Goal: Information Seeking & Learning: Learn about a topic

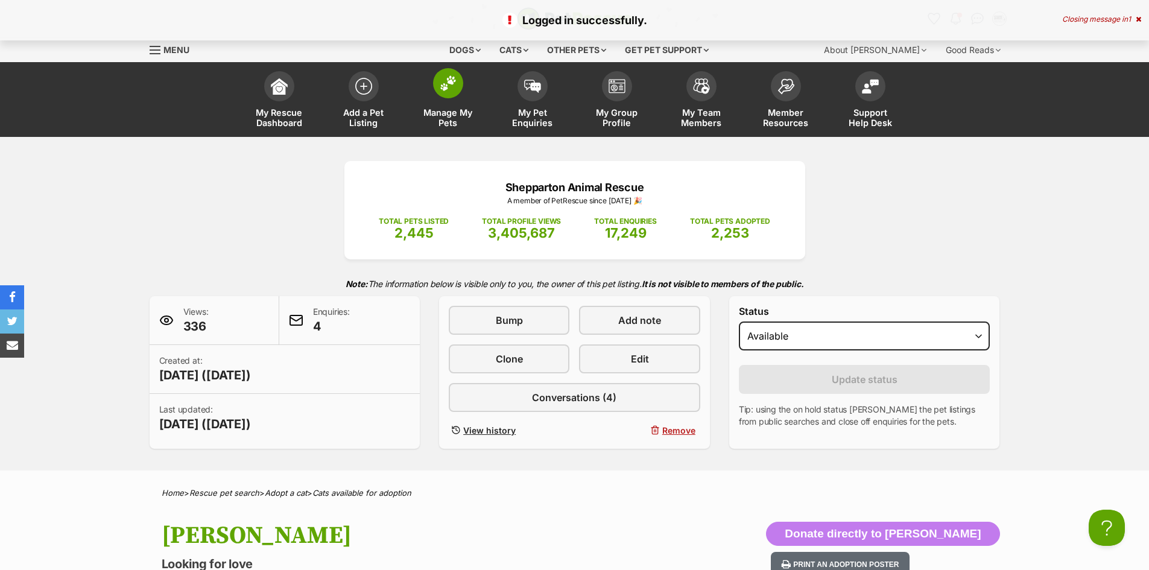
click at [454, 103] on link "Manage My Pets" at bounding box center [448, 101] width 84 height 72
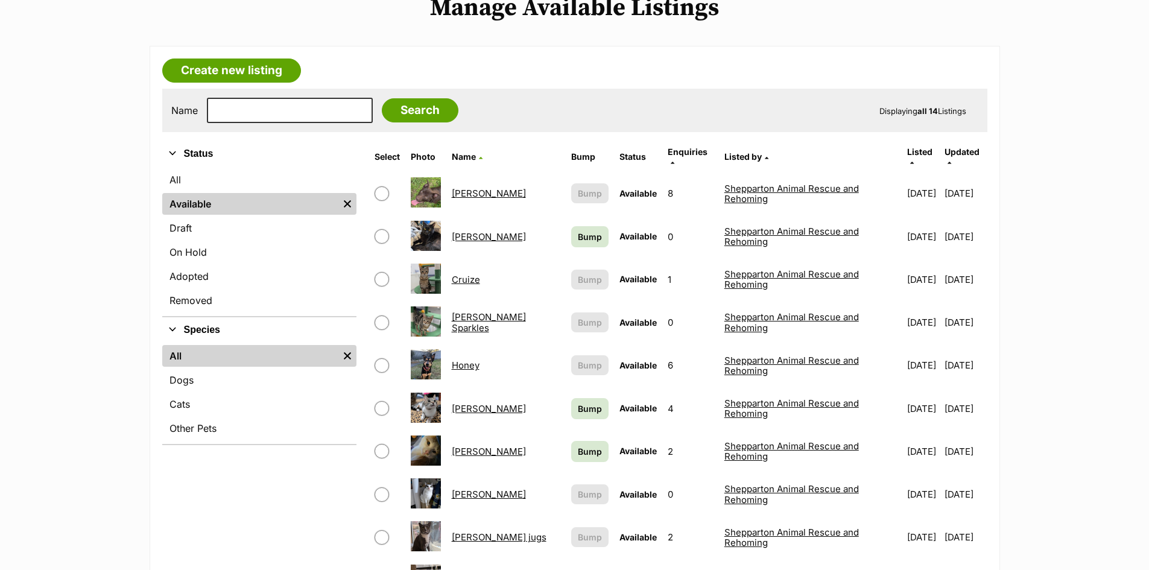
scroll to position [302, 0]
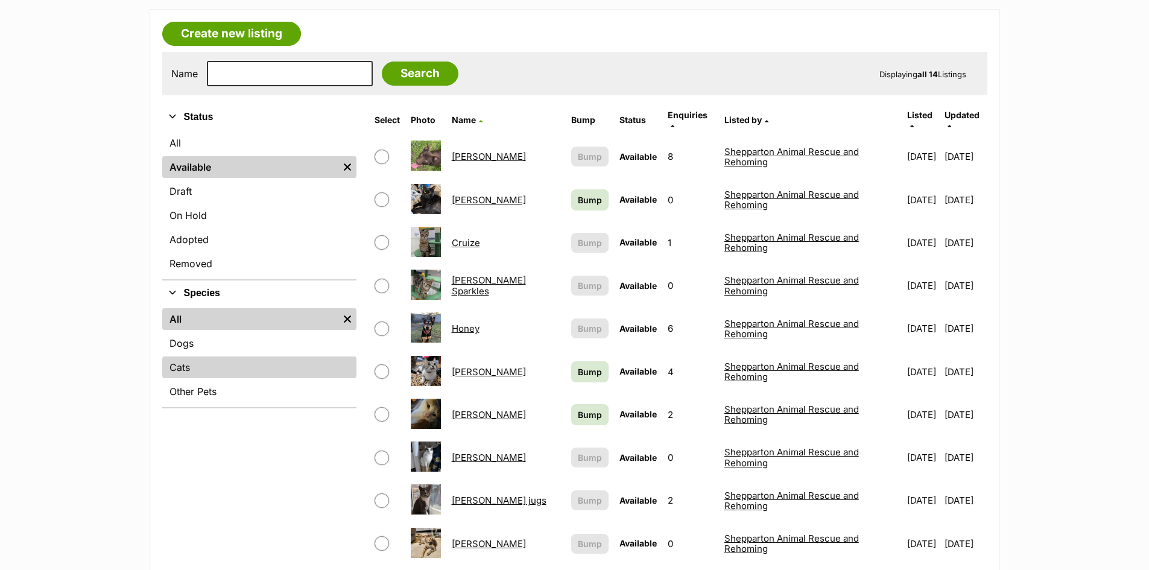
click at [207, 366] on link "Cats" at bounding box center [259, 367] width 194 height 22
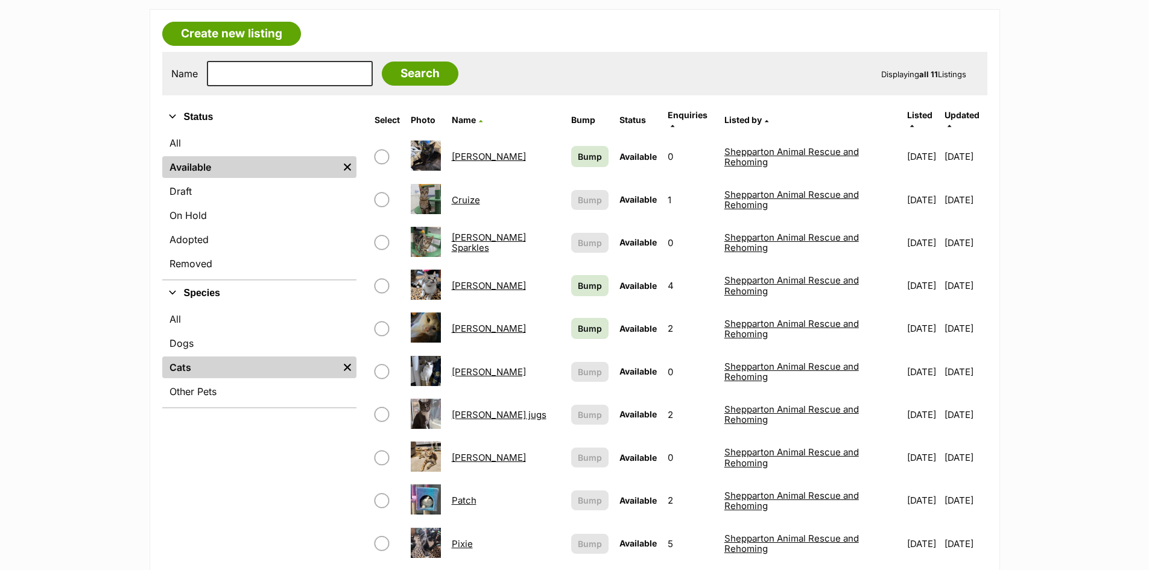
scroll to position [422, 0]
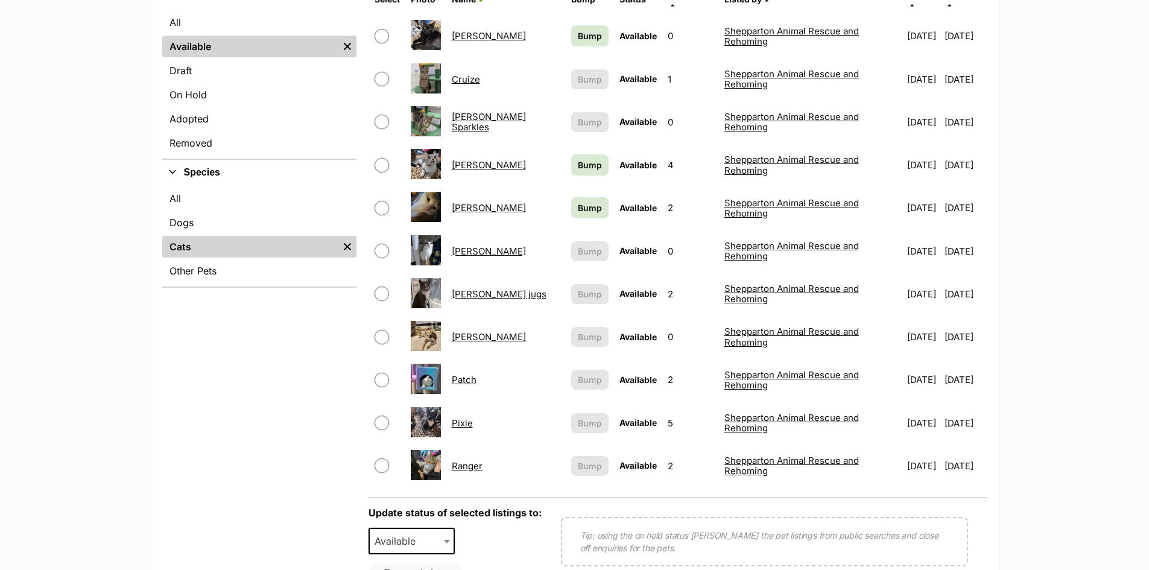
drag, startPoint x: 471, startPoint y: 372, endPoint x: 469, endPoint y: 352, distance: 20.6
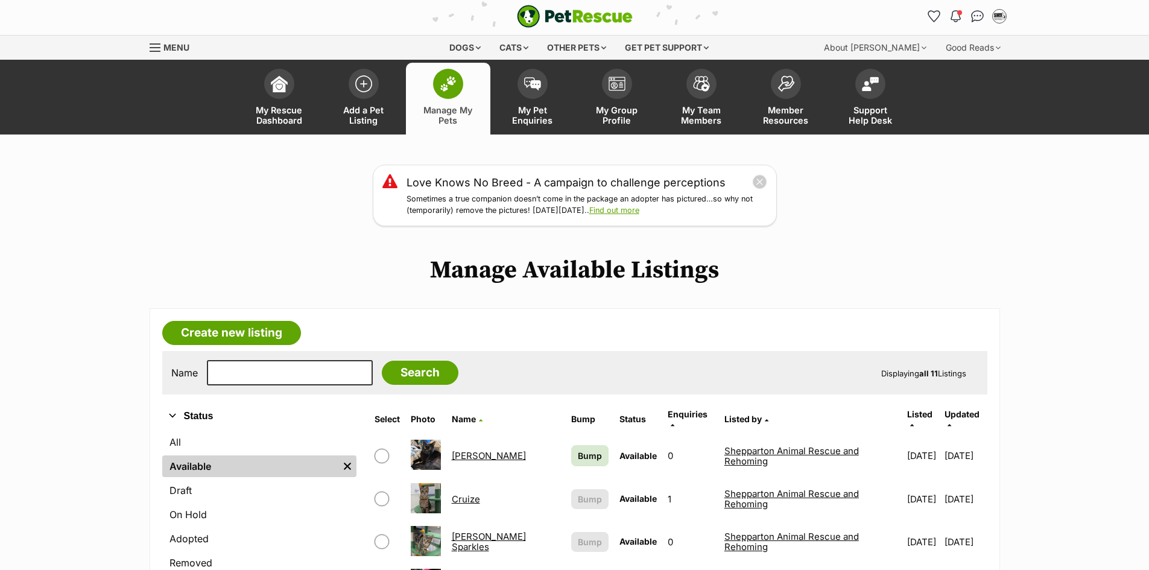
scroll to position [0, 0]
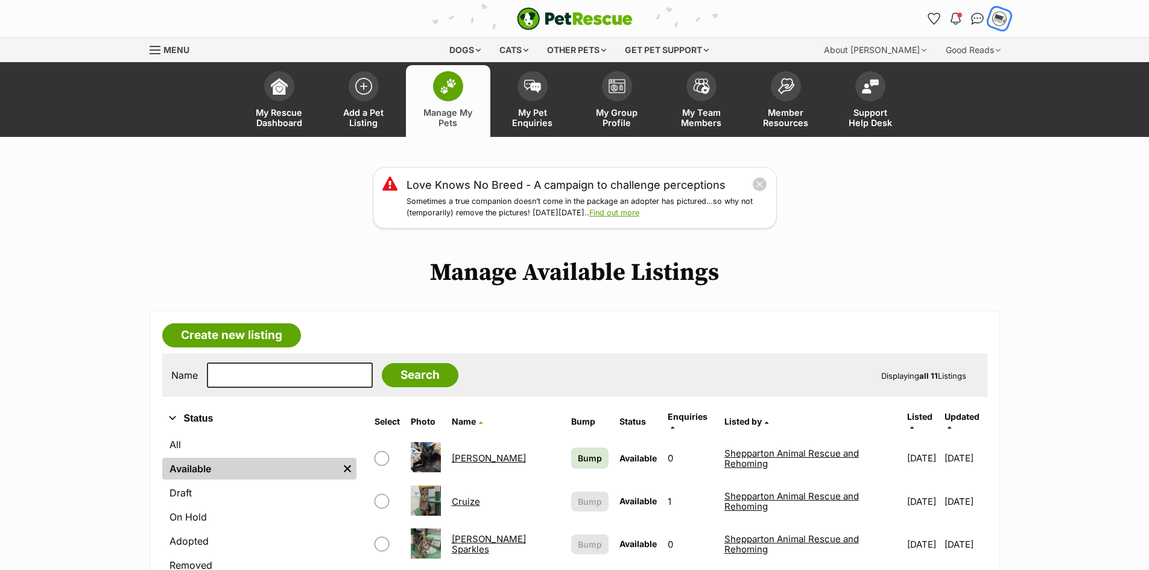
click at [994, 19] on img "My account" at bounding box center [1000, 19] width 16 height 16
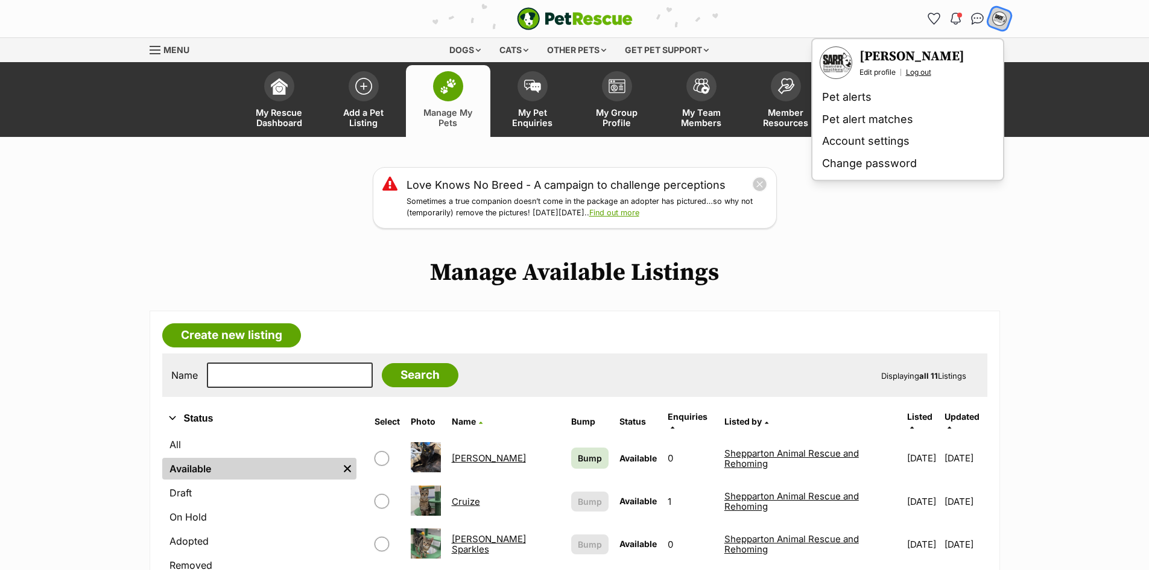
click at [926, 70] on link "Log out" at bounding box center [918, 73] width 25 height 10
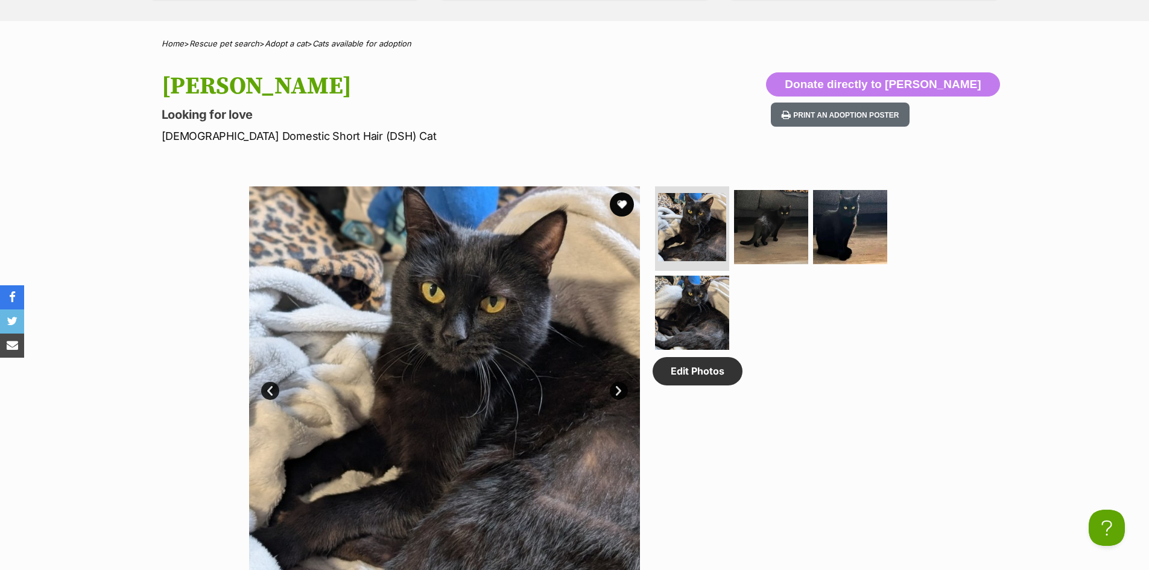
scroll to position [362, 0]
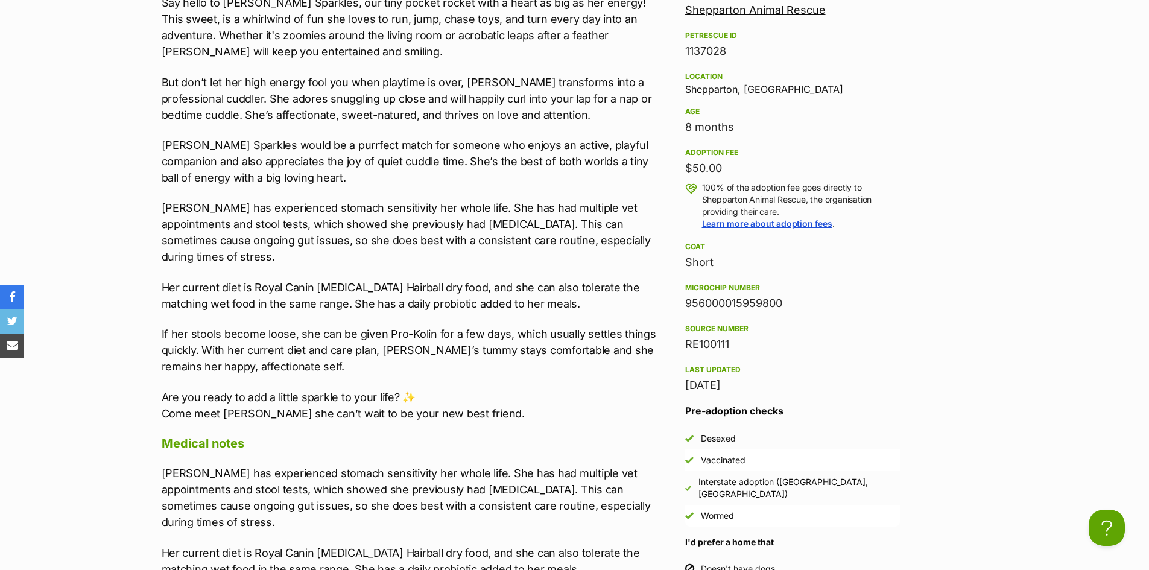
scroll to position [1146, 0]
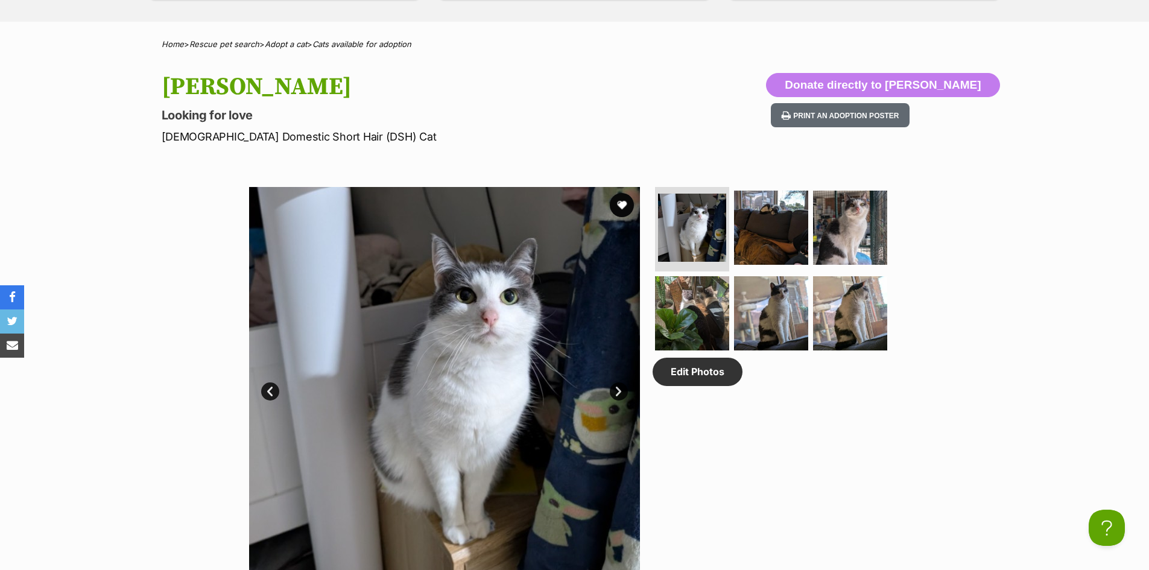
scroll to position [483, 0]
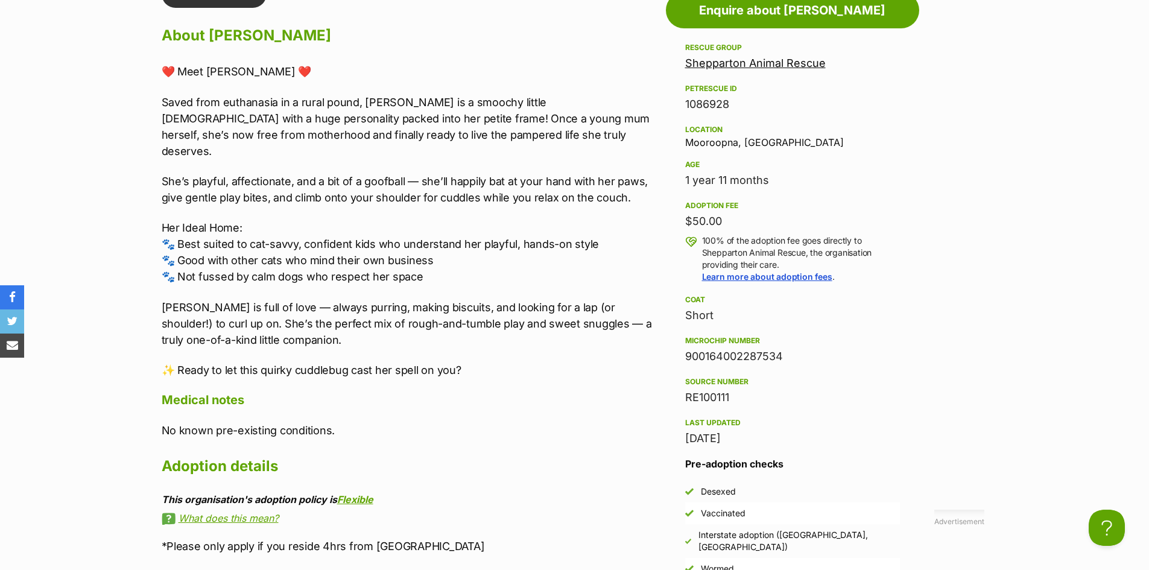
scroll to position [1025, 0]
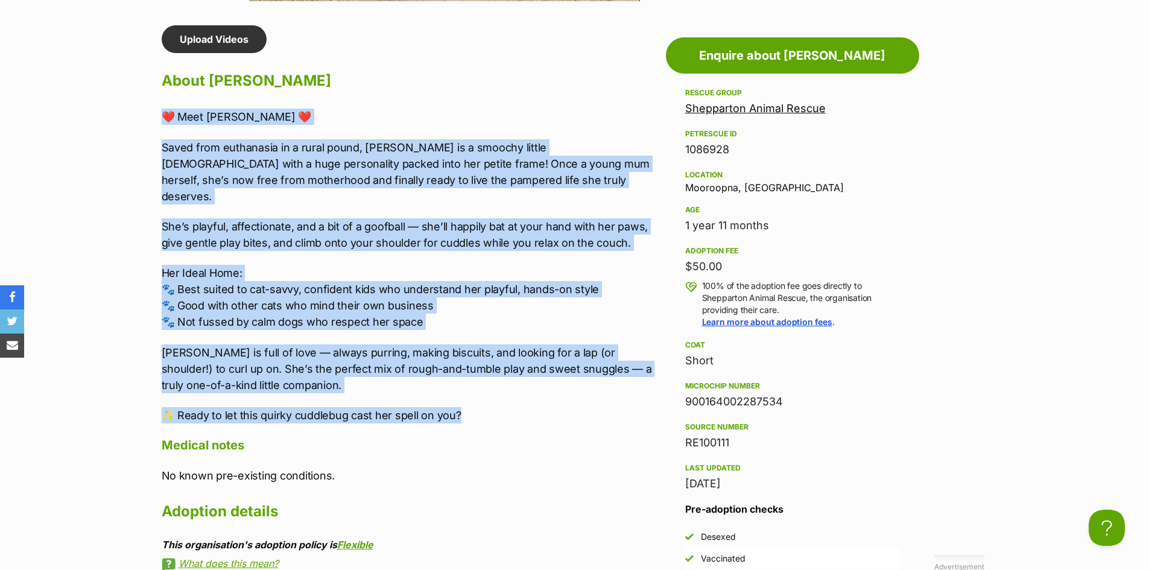
drag, startPoint x: 157, startPoint y: 109, endPoint x: 467, endPoint y: 405, distance: 428.3
click at [467, 405] on div "Upload Videos About [PERSON_NAME] ❤️ Meet [PERSON_NAME] ❤️ Saved from euthanasi…" at bounding box center [405, 522] width 510 height 995
copy div "❤️ Meet [PERSON_NAME] ❤️ Saved from euthanasia in a rural pound, [PERSON_NAME] …"
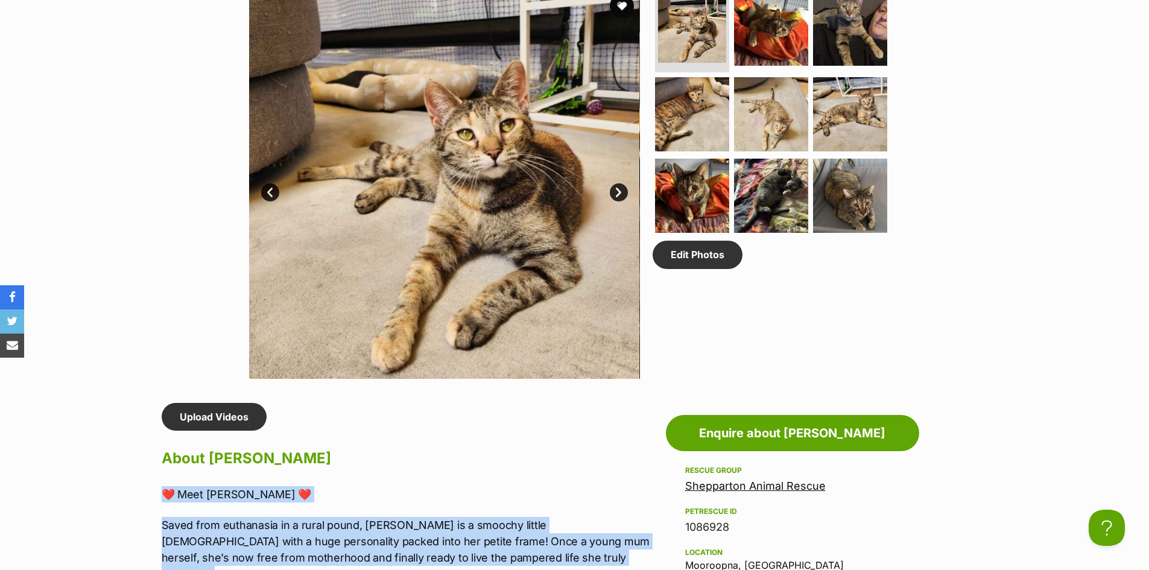
scroll to position [603, 0]
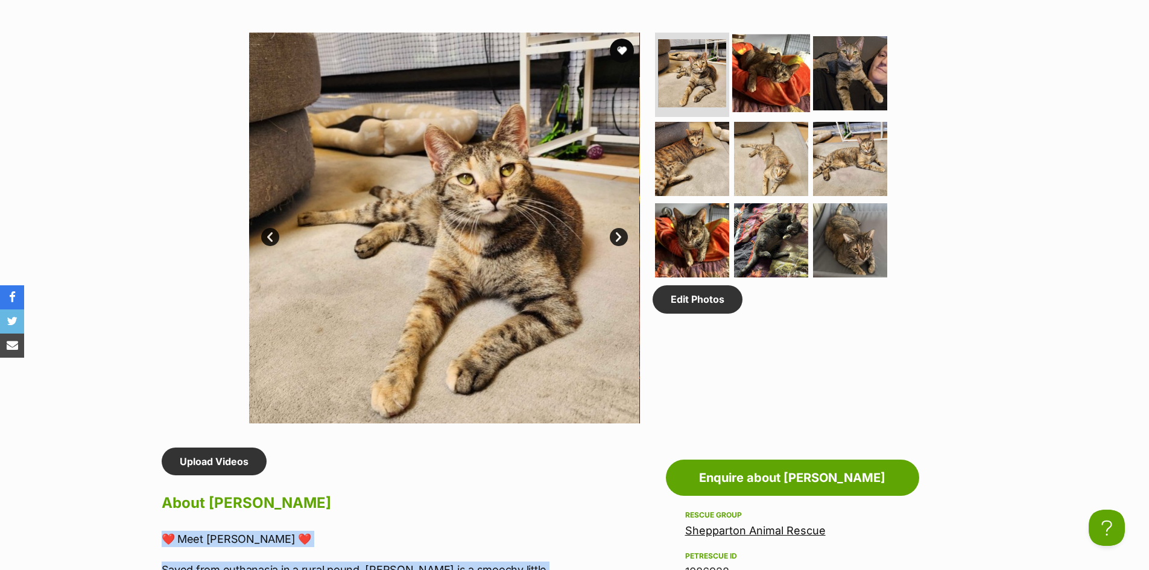
click at [769, 75] on img at bounding box center [771, 73] width 78 height 78
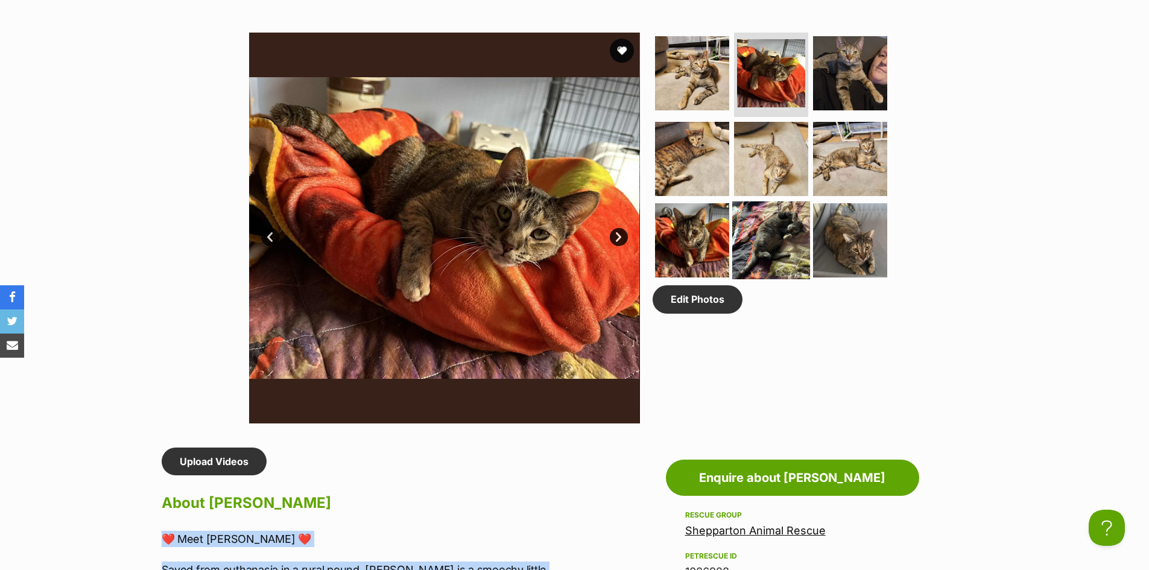
click at [788, 246] on img at bounding box center [771, 240] width 78 height 78
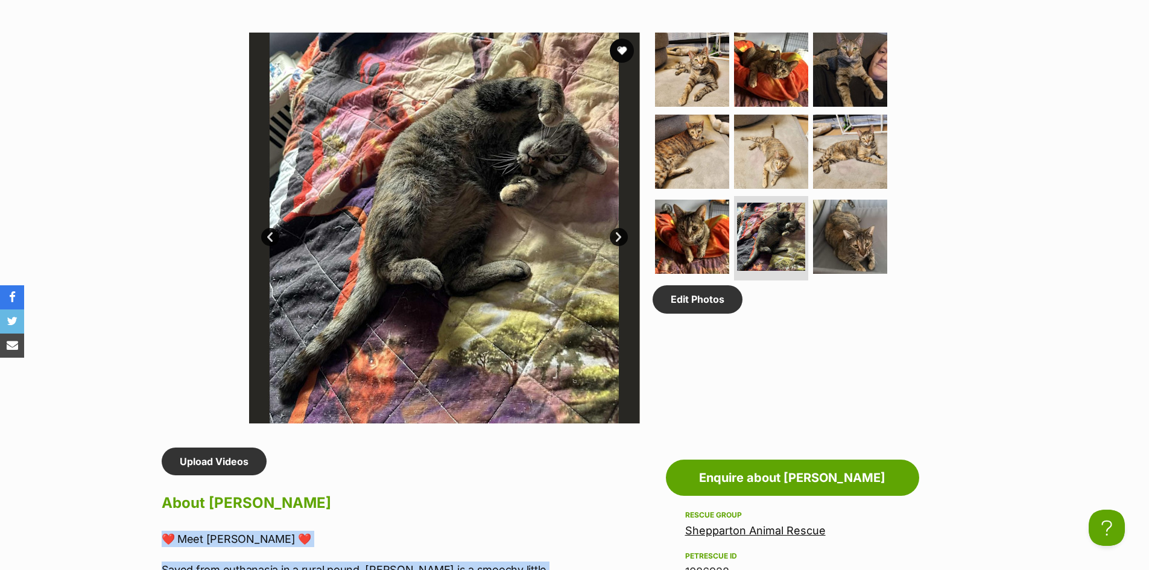
click at [629, 244] on img at bounding box center [444, 228] width 391 height 391
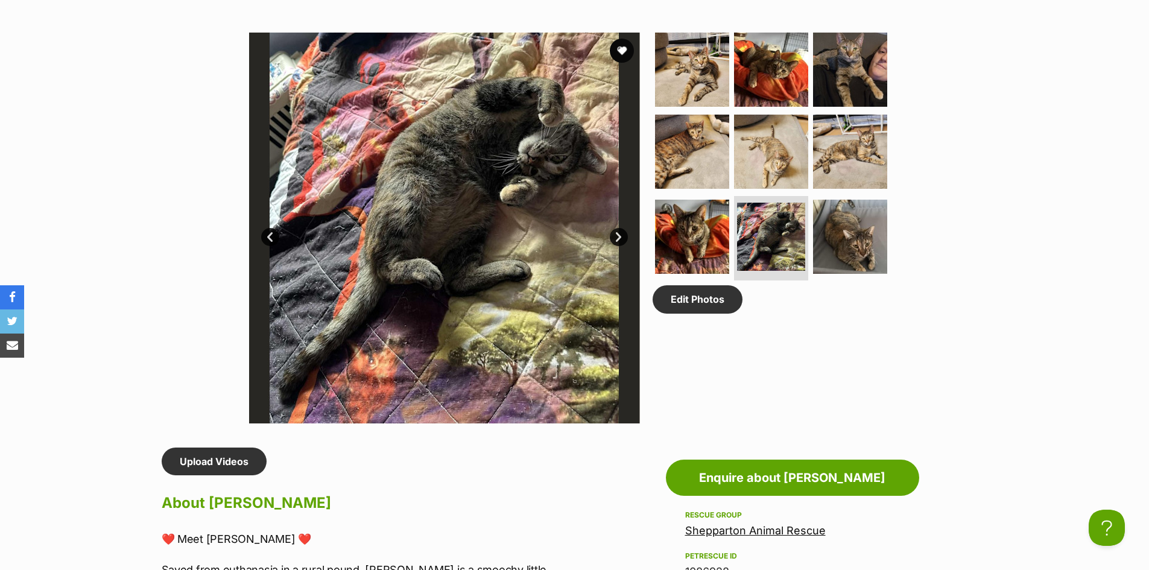
click at [622, 239] on link "Next" at bounding box center [619, 237] width 18 height 18
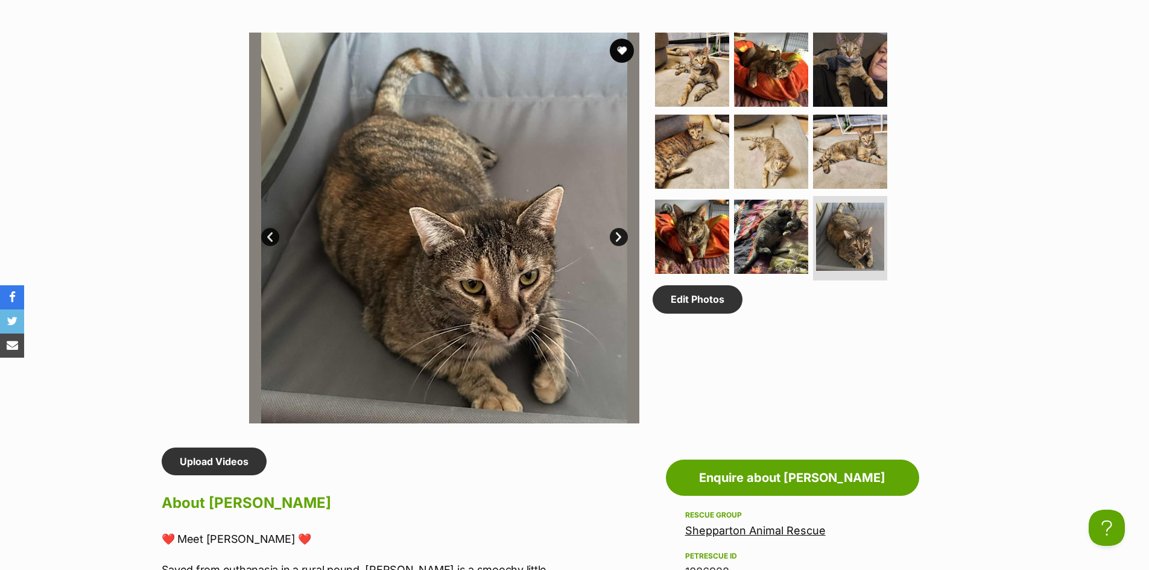
click at [618, 235] on link "Next" at bounding box center [619, 237] width 18 height 18
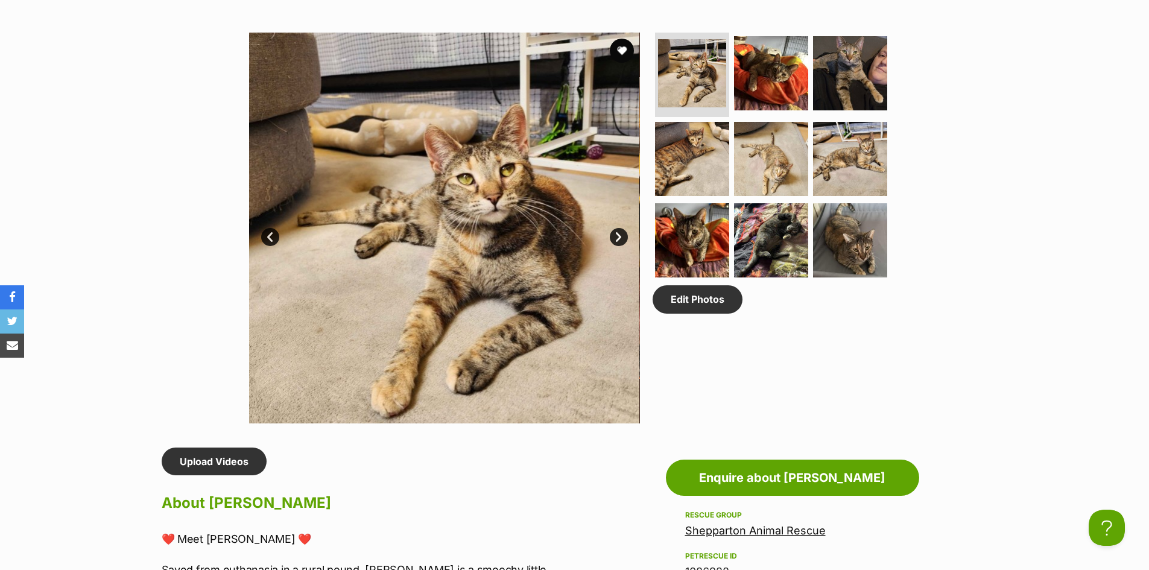
click at [618, 235] on link "Next" at bounding box center [619, 237] width 18 height 18
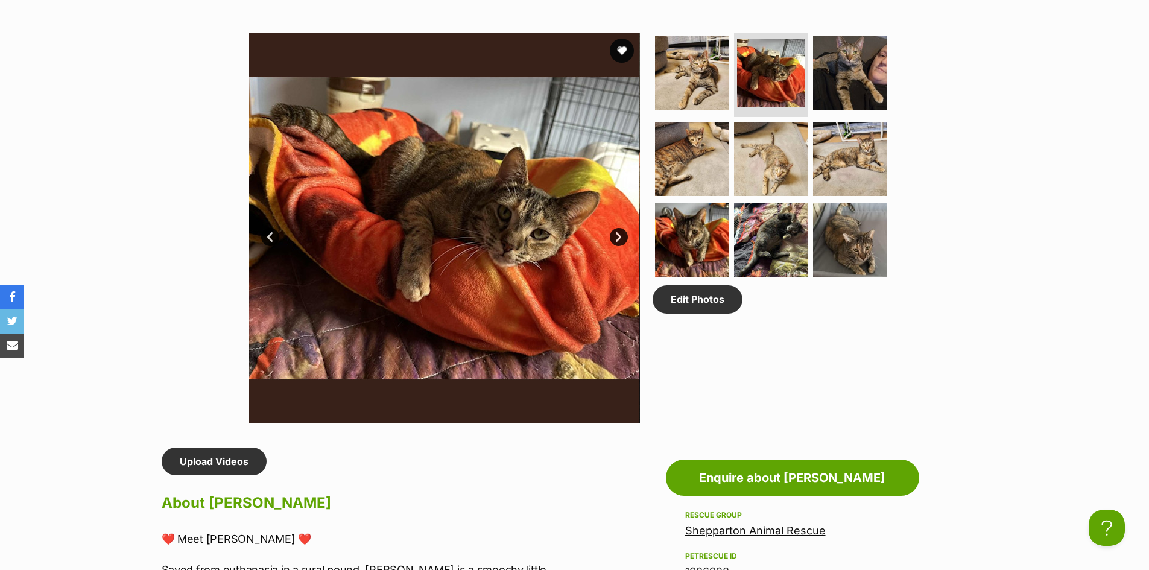
click at [618, 235] on link "Next" at bounding box center [619, 237] width 18 height 18
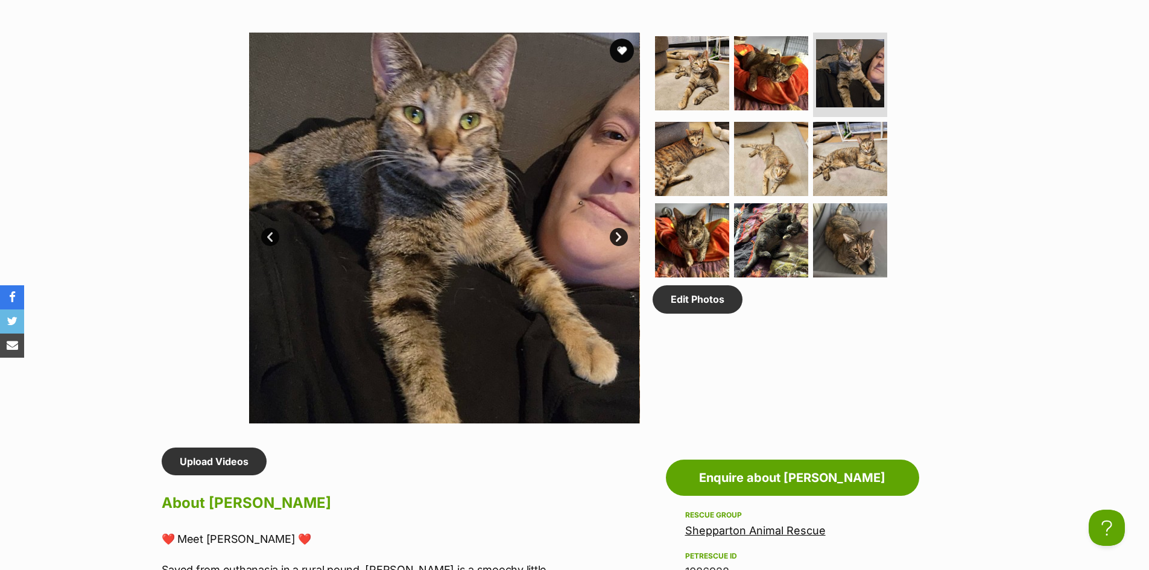
click at [267, 238] on link "Prev" at bounding box center [270, 237] width 18 height 18
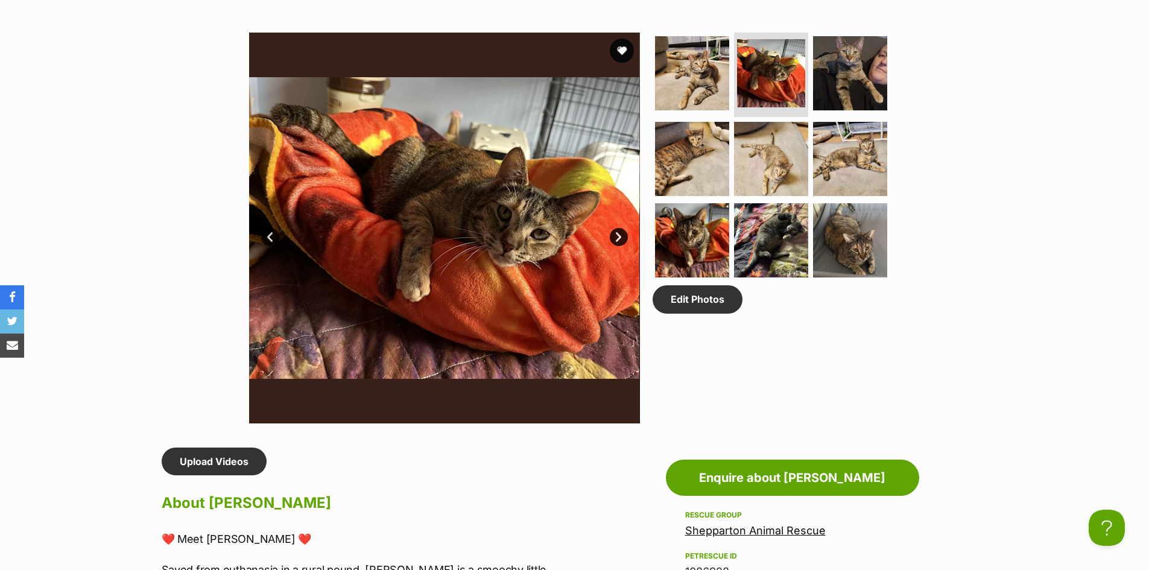
click at [614, 237] on link "Next" at bounding box center [619, 237] width 18 height 18
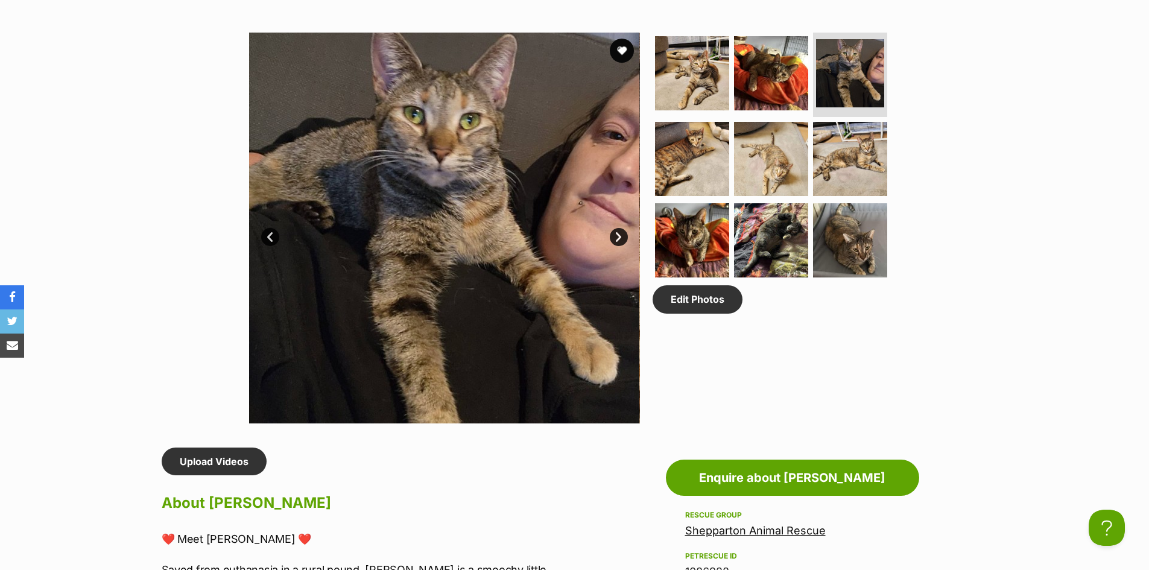
click at [614, 237] on link "Next" at bounding box center [619, 237] width 18 height 18
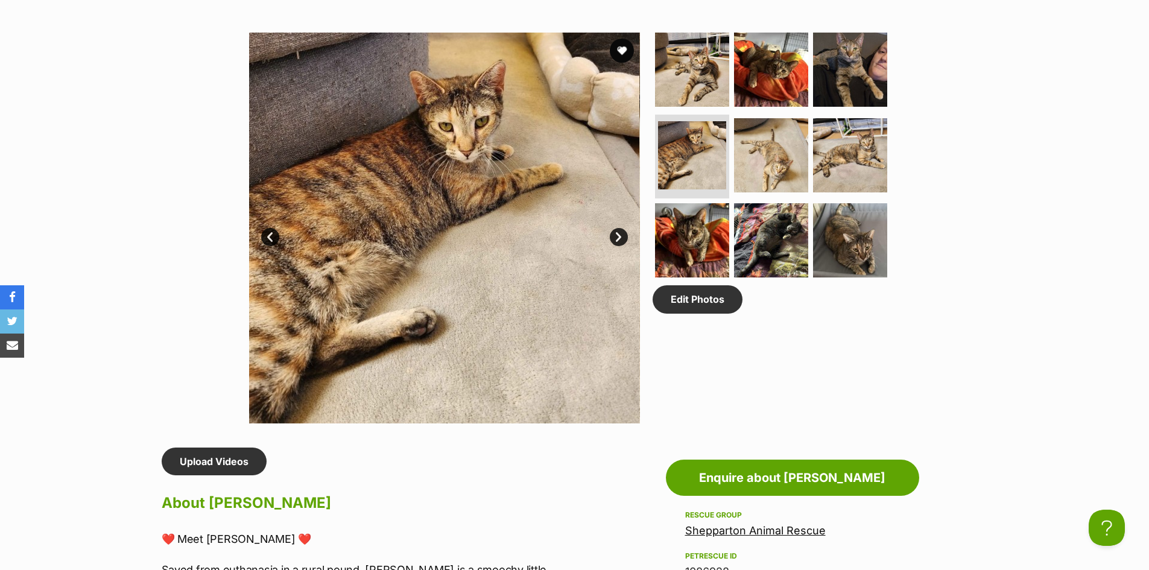
click at [614, 237] on link "Next" at bounding box center [619, 237] width 18 height 18
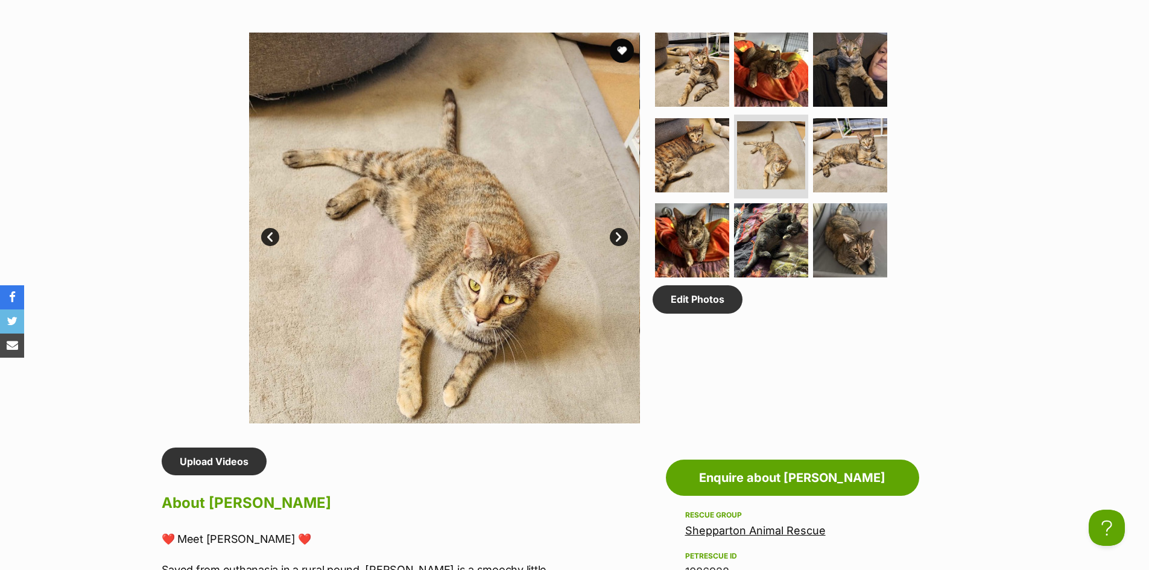
click at [614, 237] on link "Next" at bounding box center [619, 237] width 18 height 18
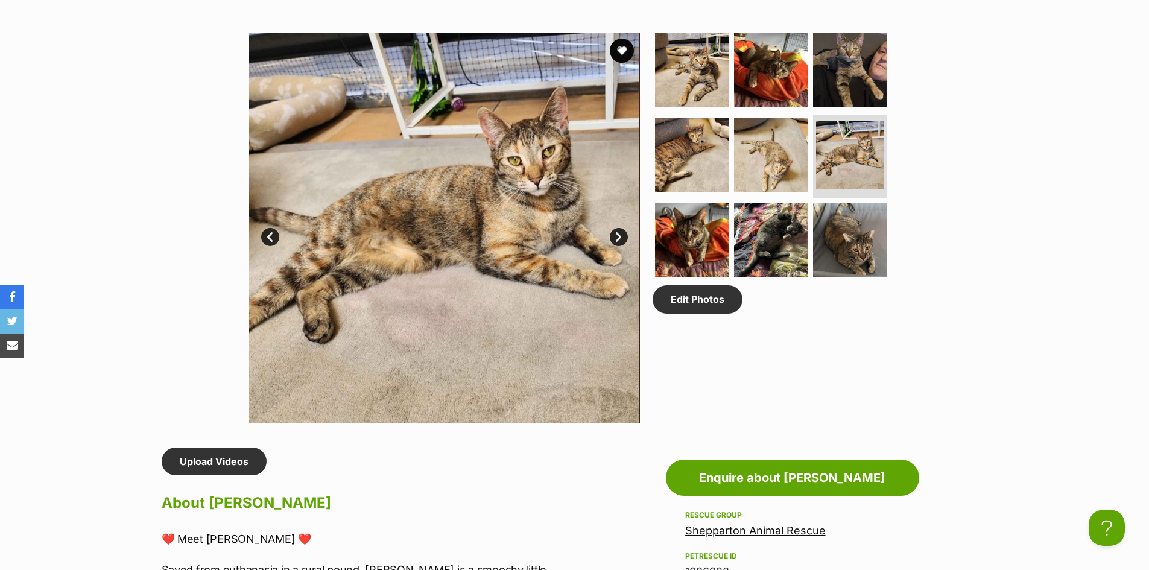
click at [614, 237] on link "Next" at bounding box center [619, 237] width 18 height 18
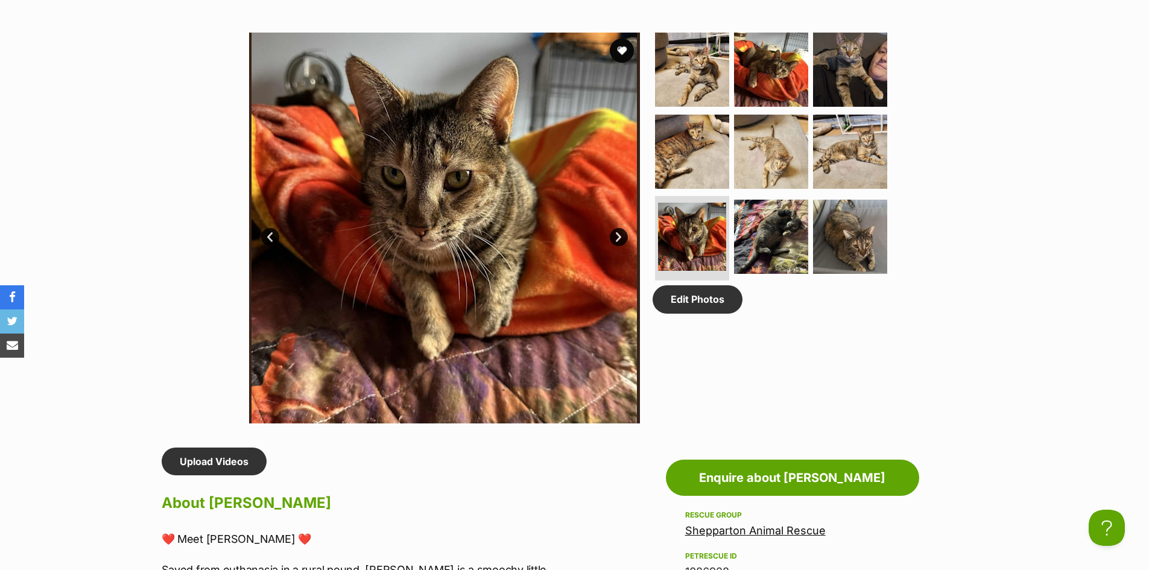
click at [614, 237] on link "Next" at bounding box center [619, 237] width 18 height 18
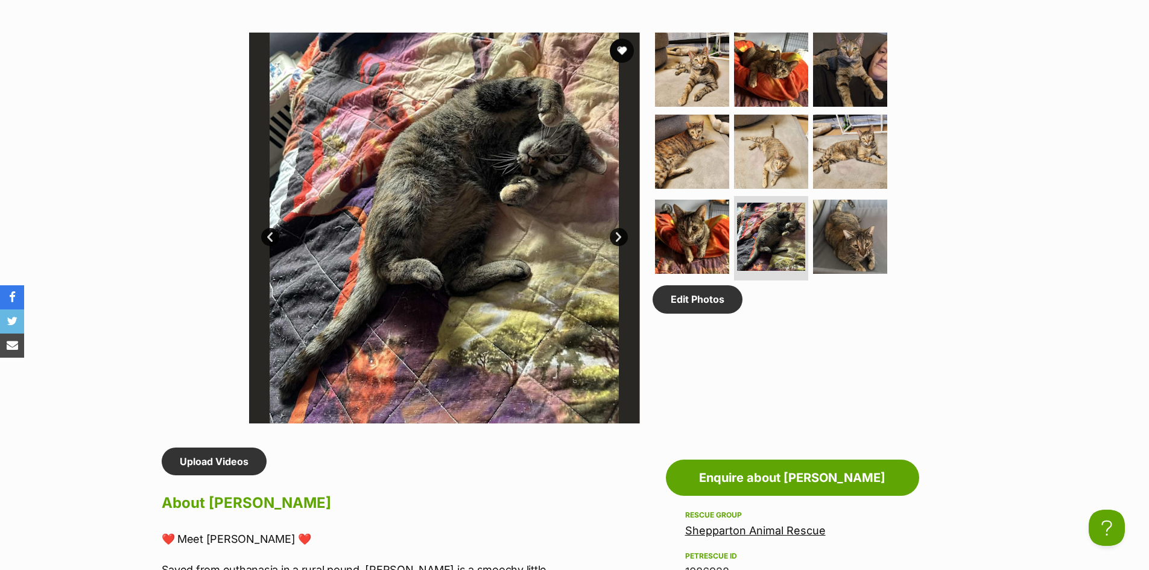
click at [270, 238] on link "Prev" at bounding box center [270, 237] width 18 height 18
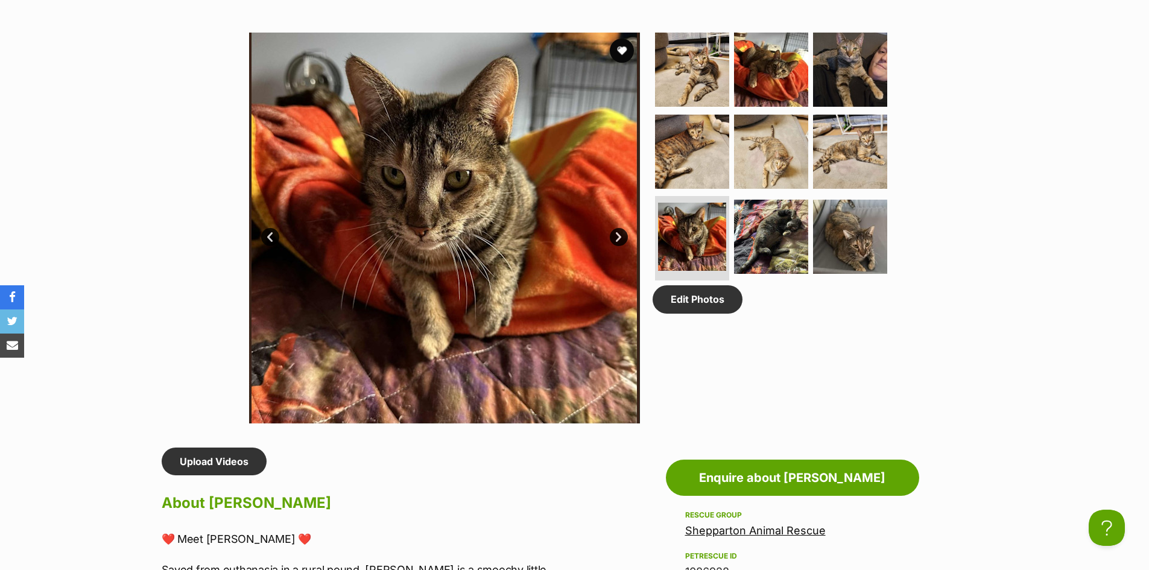
drag, startPoint x: 618, startPoint y: 197, endPoint x: 467, endPoint y: 179, distance: 151.8
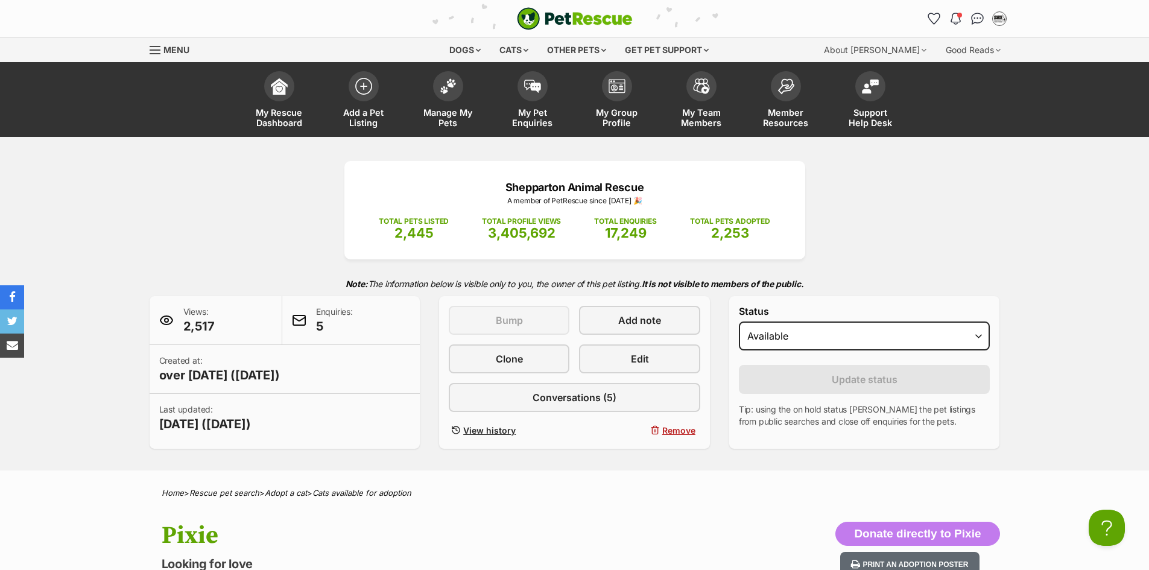
drag, startPoint x: 253, startPoint y: 375, endPoint x: 324, endPoint y: 378, distance: 70.6
click at [280, 378] on span "over [DATE] ([DATE])" at bounding box center [219, 375] width 121 height 17
copy span "[DATE]"
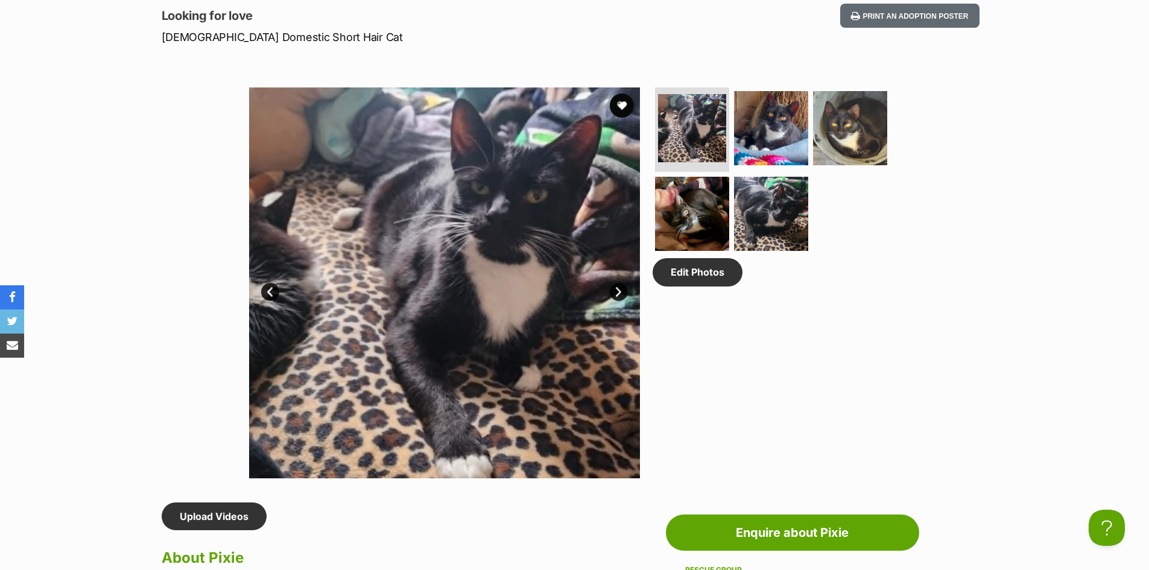
scroll to position [543, 0]
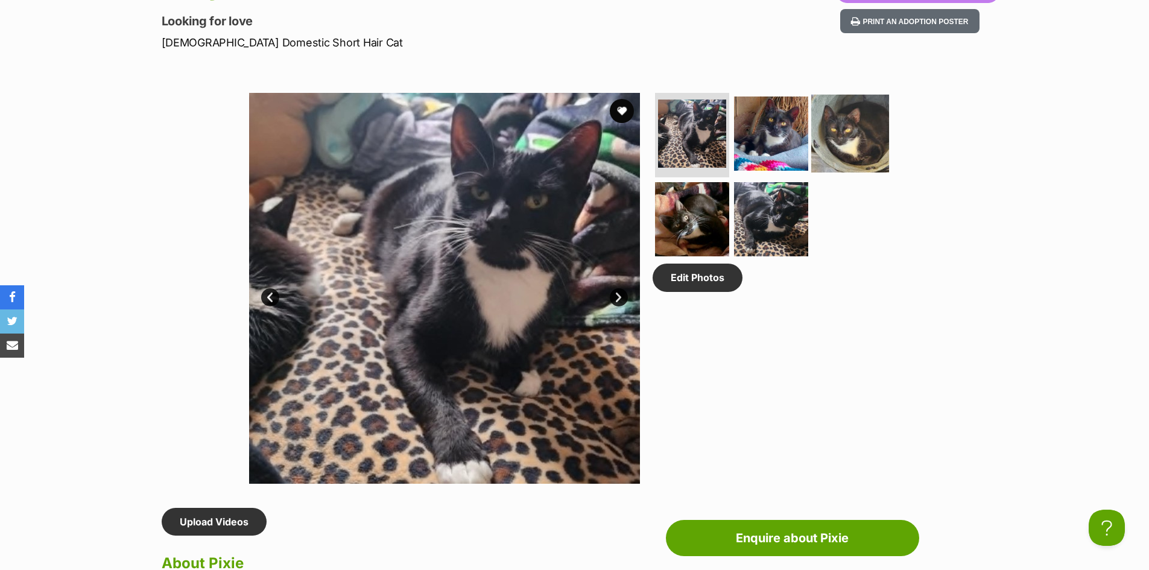
click at [840, 138] on img at bounding box center [850, 134] width 78 height 78
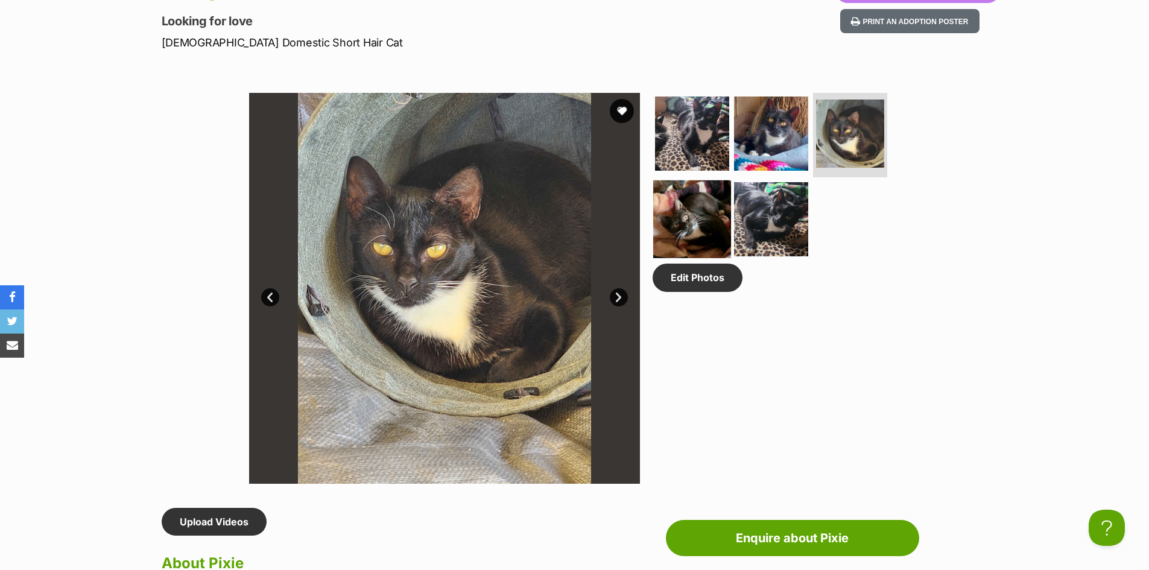
click at [701, 229] on img at bounding box center [692, 219] width 78 height 78
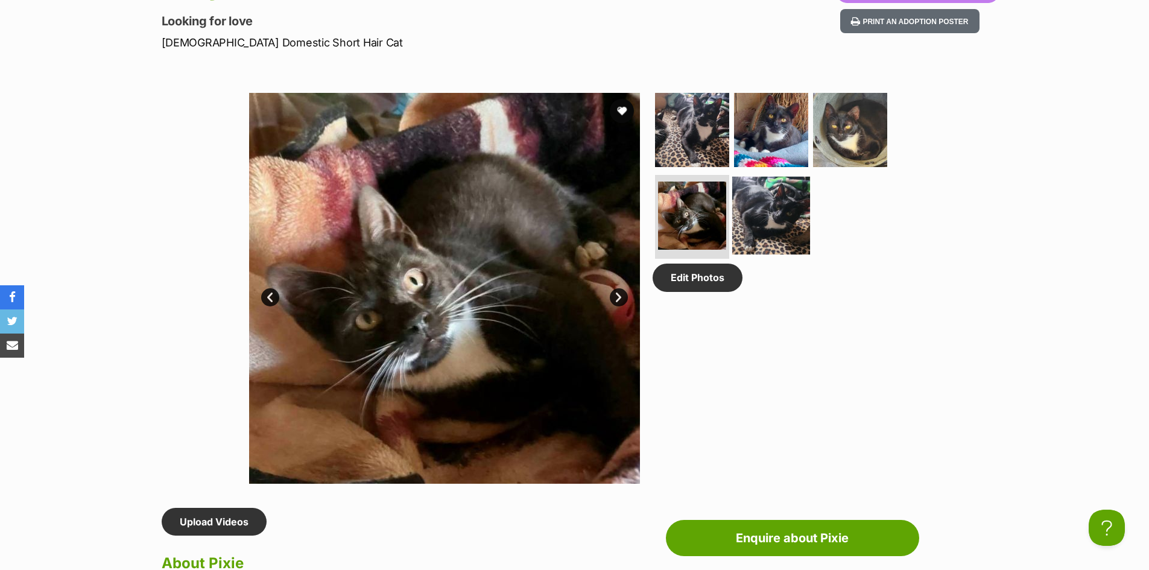
click at [775, 218] on img at bounding box center [771, 215] width 78 height 78
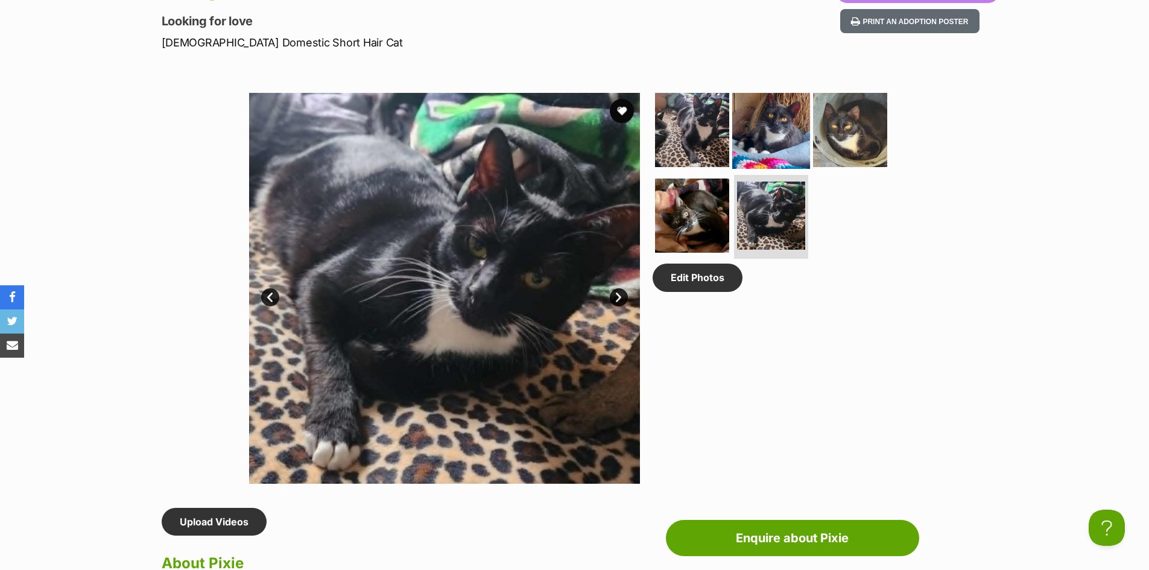
click at [774, 131] on img at bounding box center [771, 130] width 78 height 78
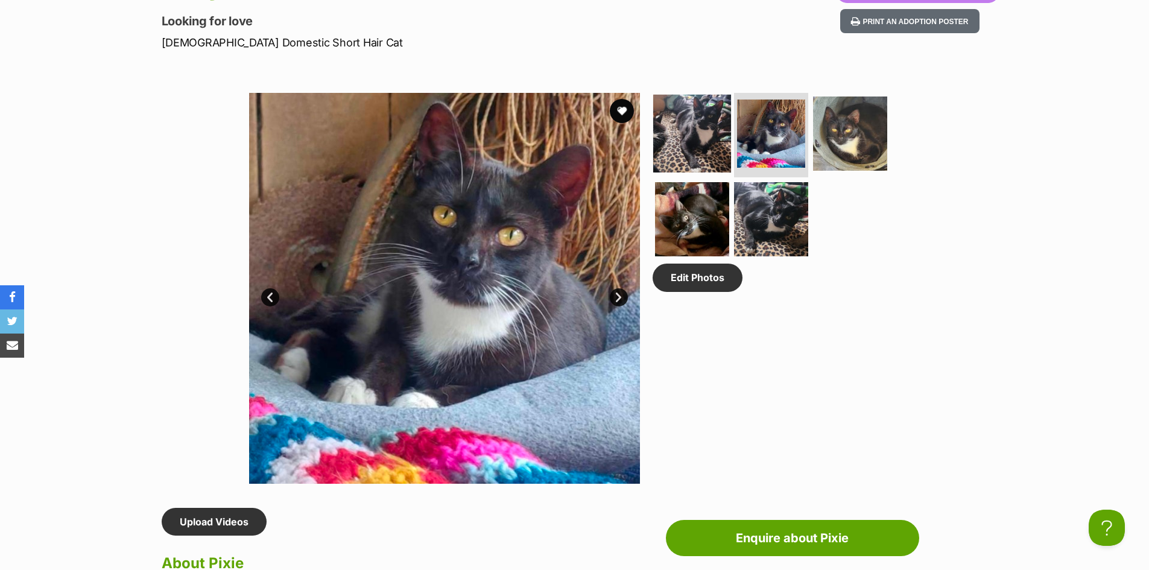
click at [705, 133] on img at bounding box center [692, 134] width 78 height 78
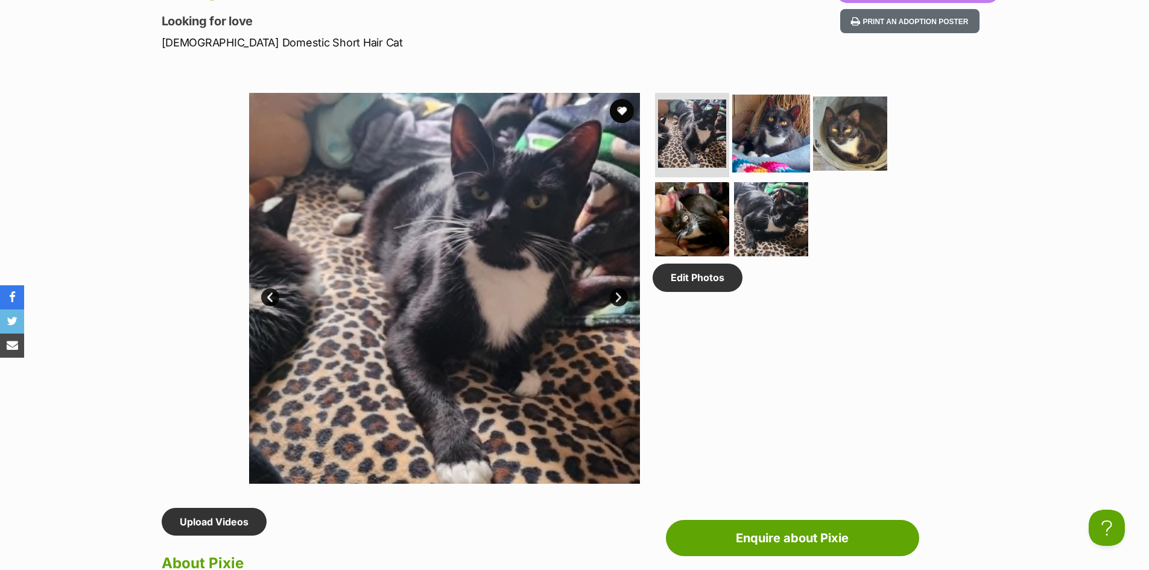
click at [744, 132] on img at bounding box center [771, 134] width 78 height 78
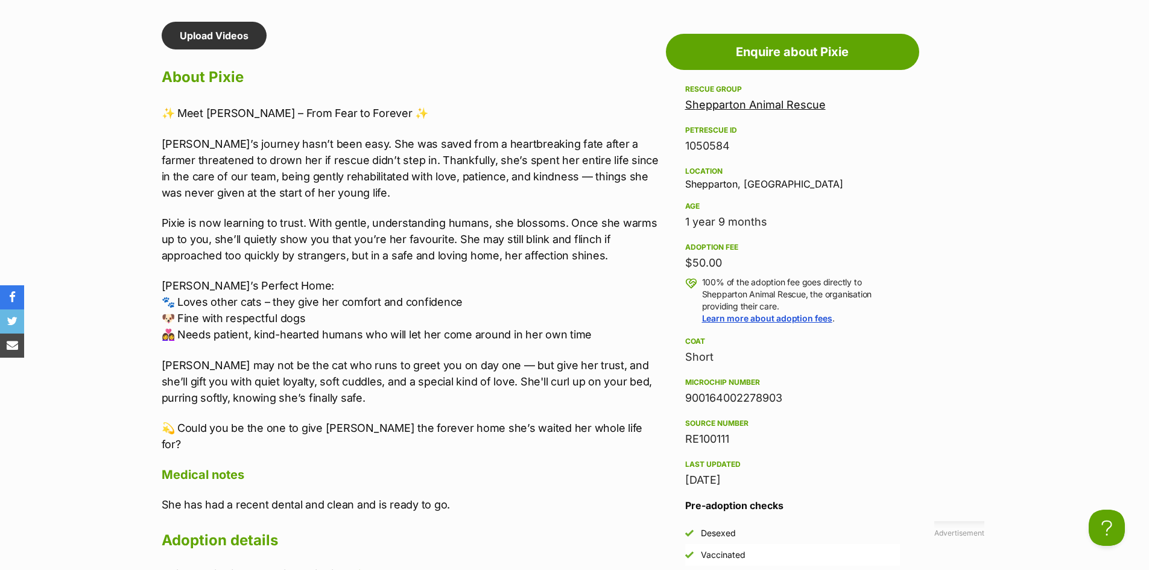
scroll to position [1025, 0]
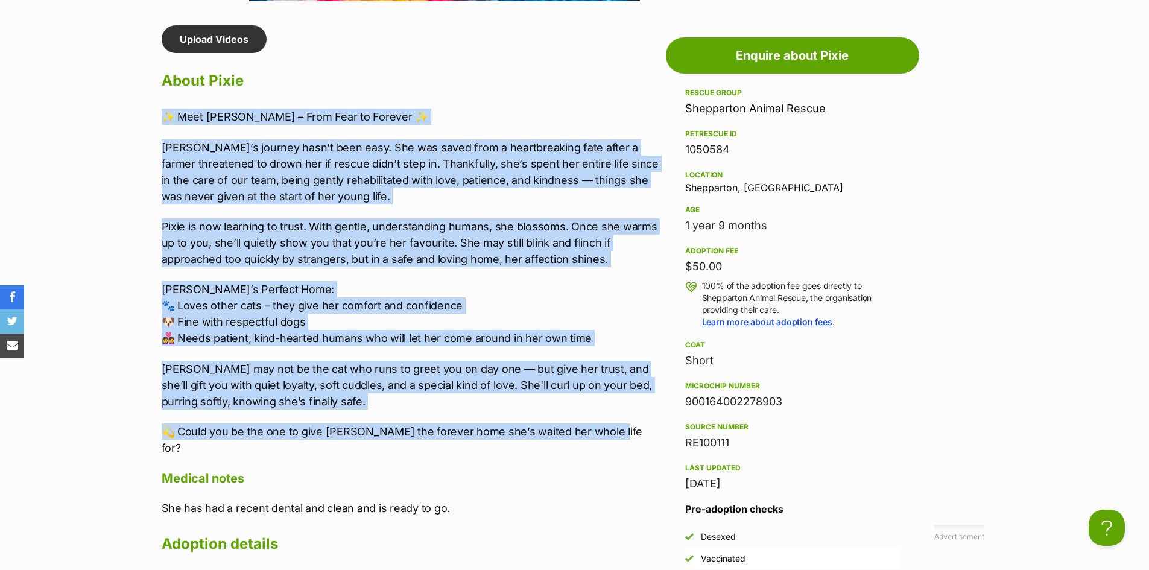
drag, startPoint x: 601, startPoint y: 431, endPoint x: 145, endPoint y: 110, distance: 557.9
click at [145, 110] on div "Donate to Pixie Donate to Pixie at Shepparton Animal Rescue via Shout Advertise…" at bounding box center [574, 568] width 887 height 1087
copy div "✨ Lore Ipsum – Dolo Sita co Adipisc ✨ Elits’d eiusmod temp’i utla etdo. Mag ali…"
click at [501, 282] on p "[PERSON_NAME]’s Perfect Home: 🐾 Loves other cats – they give her comfort and co…" at bounding box center [411, 313] width 498 height 65
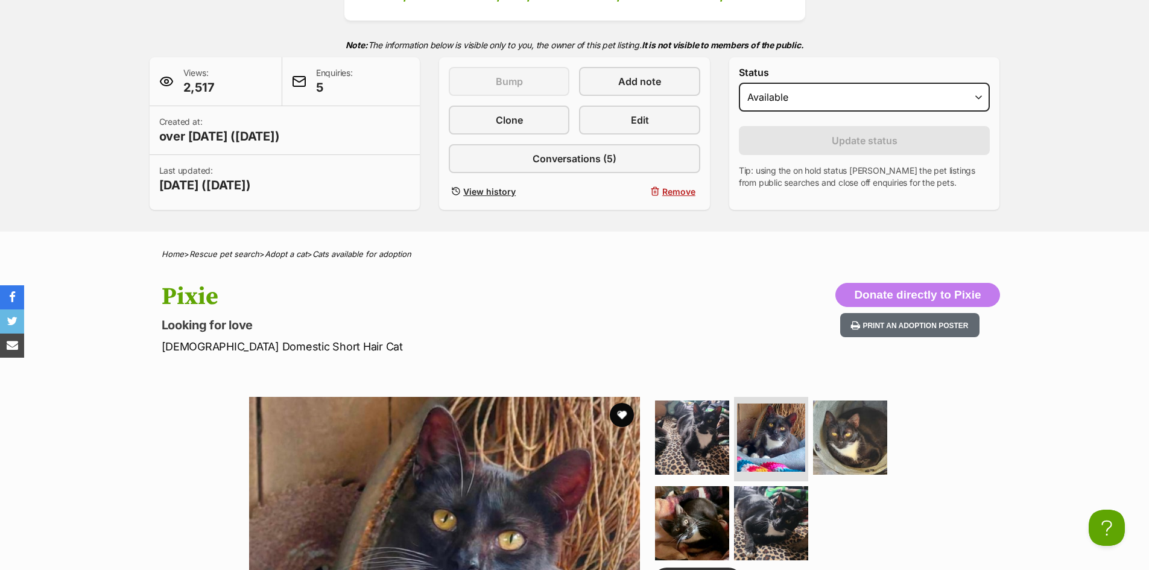
scroll to position [181, 0]
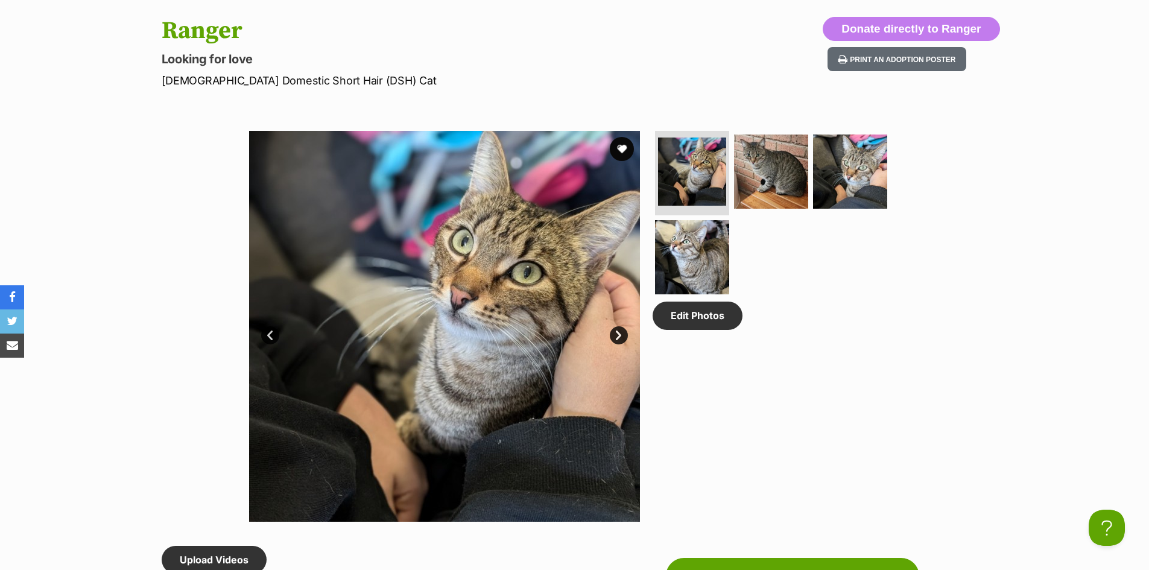
scroll to position [483, 0]
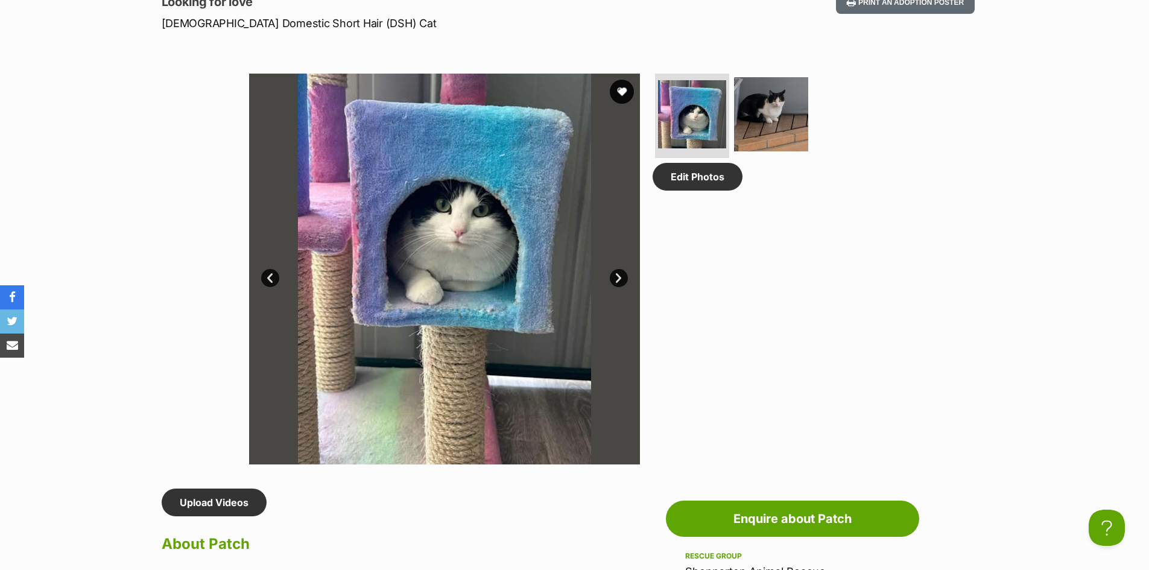
scroll to position [543, 0]
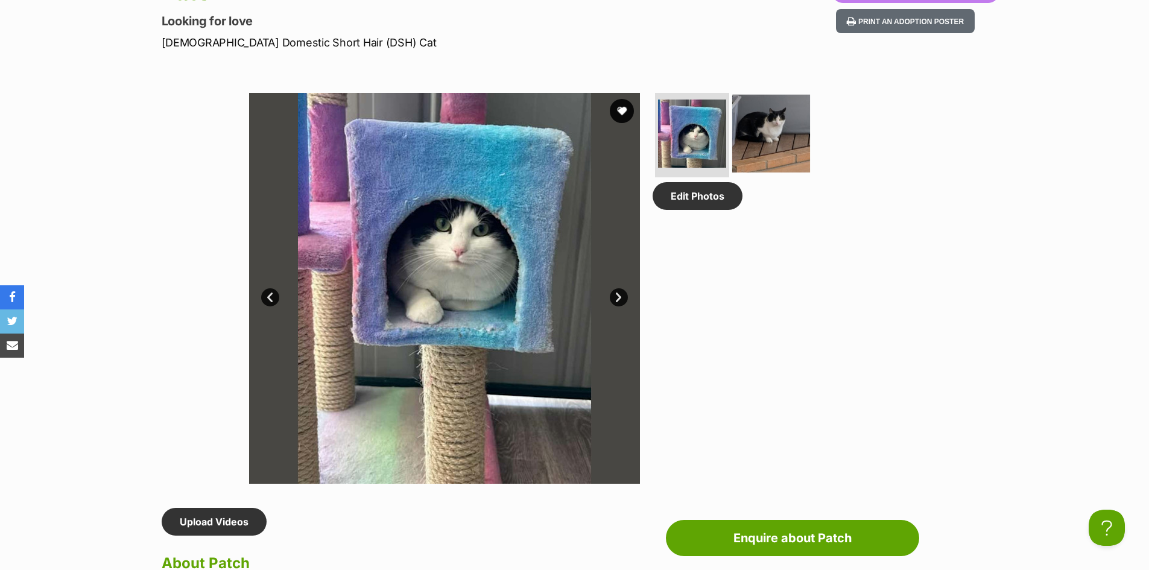
click at [782, 124] on img at bounding box center [771, 134] width 78 height 78
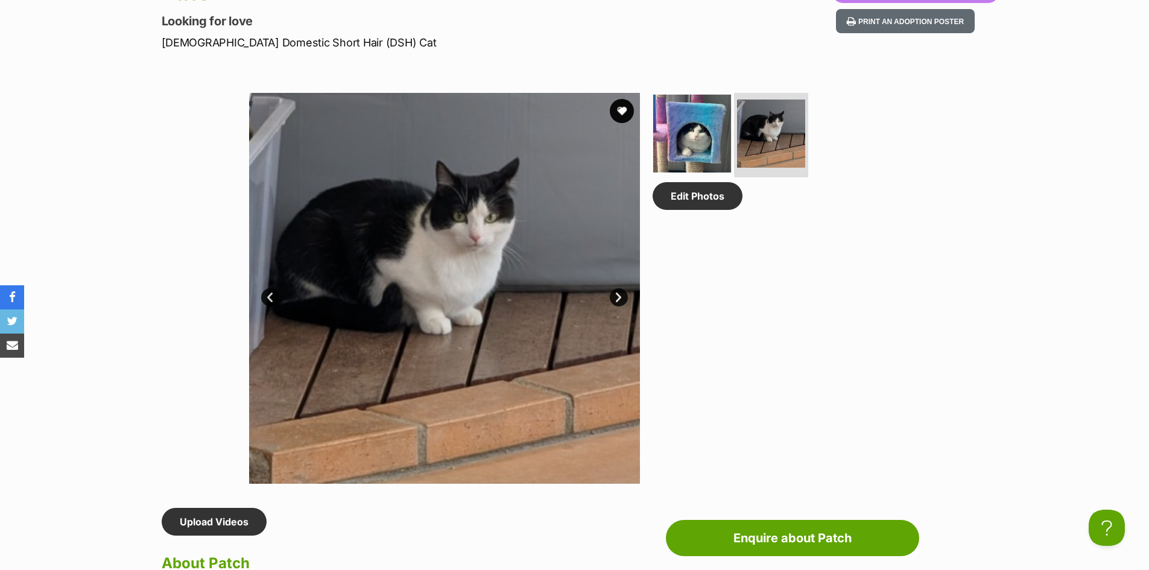
click at [691, 145] on img at bounding box center [692, 134] width 78 height 78
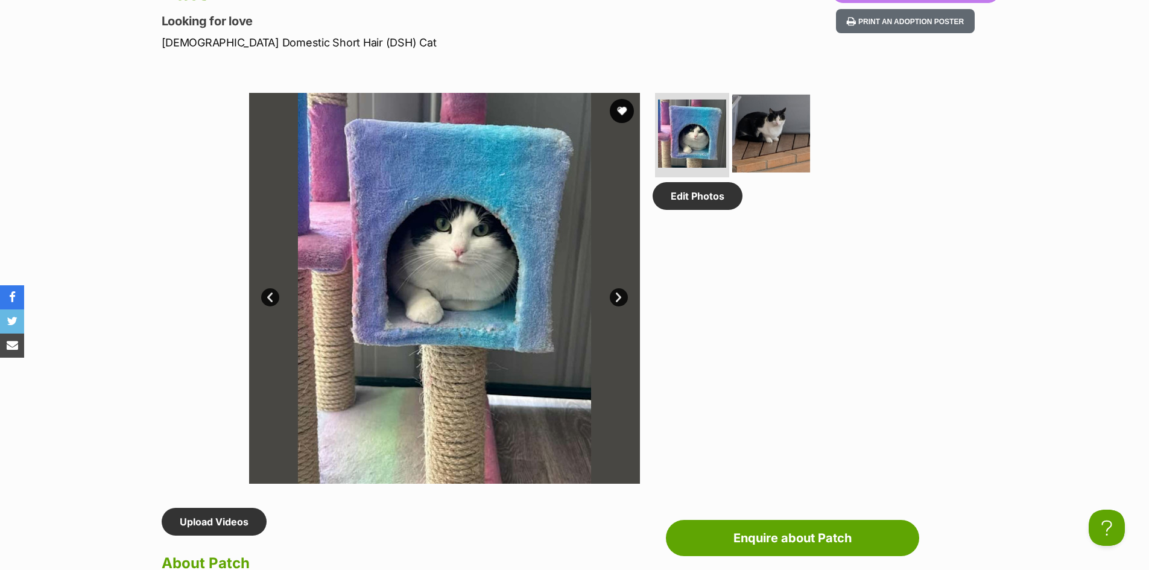
click at [745, 125] on img at bounding box center [771, 134] width 78 height 78
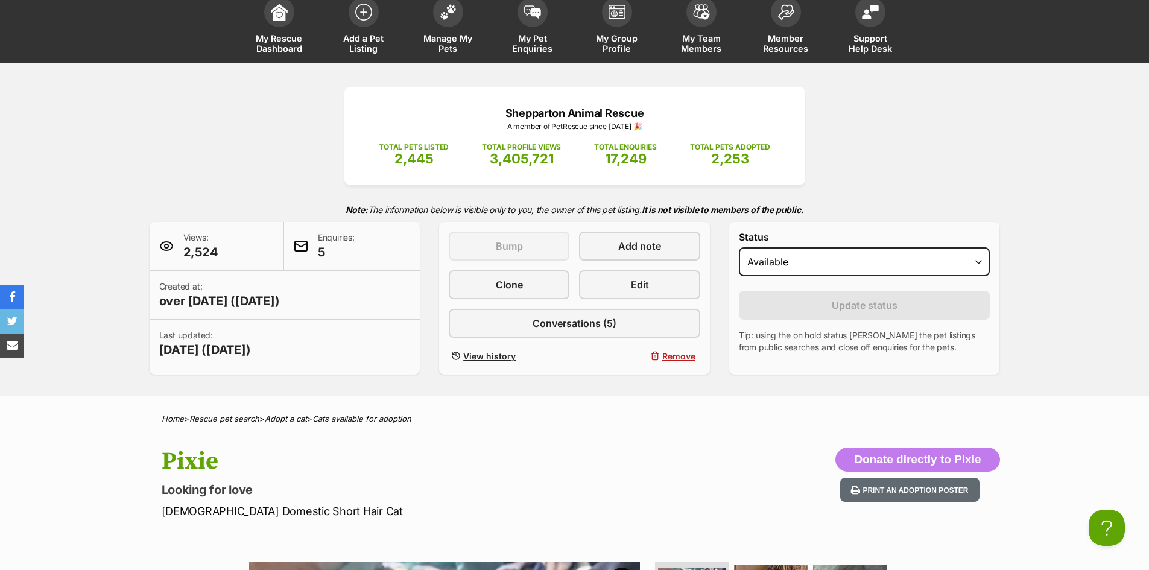
scroll to position [302, 0]
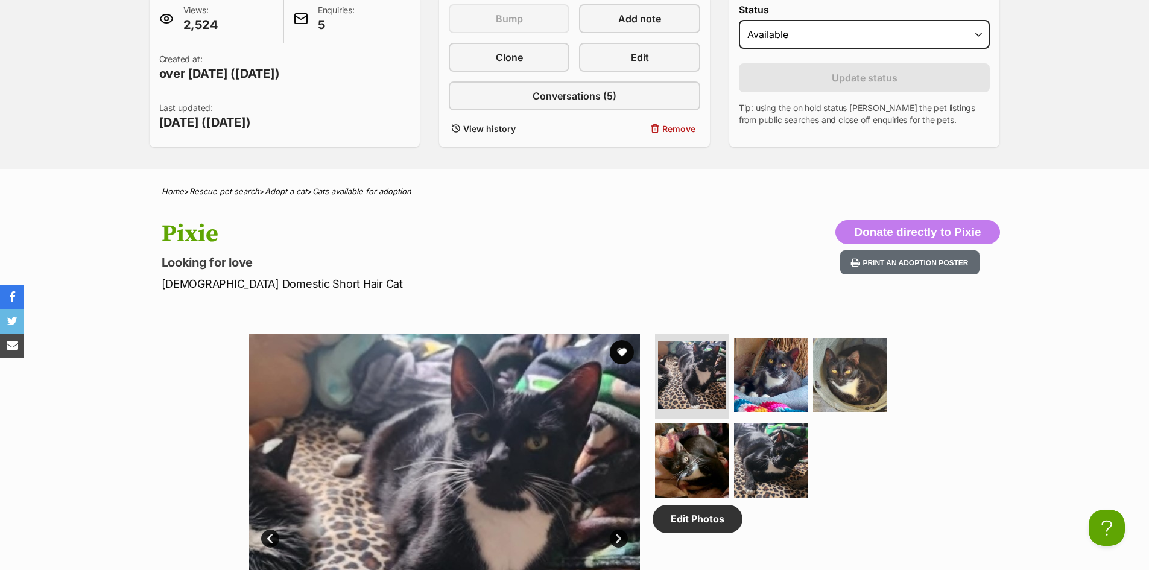
drag, startPoint x: 389, startPoint y: 277, endPoint x: 107, endPoint y: 394, distance: 305.8
click at [106, 394] on div "Available 1 of 5 images 1 of 5 images 1 of 5 images 1 of 5 images 1 of 5 images…" at bounding box center [574, 520] width 1149 height 409
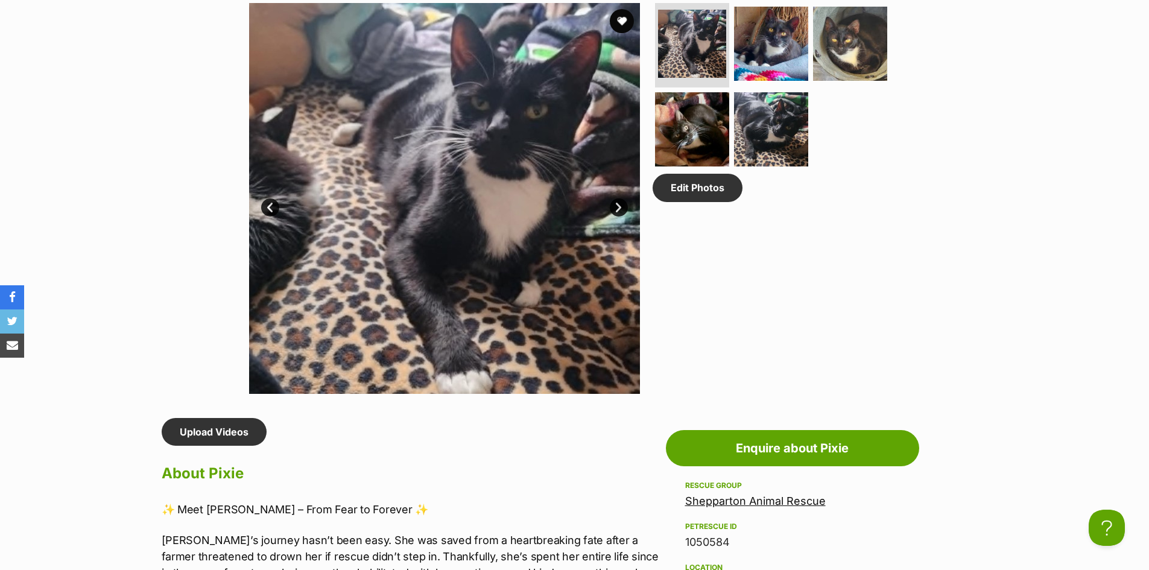
scroll to position [663, 0]
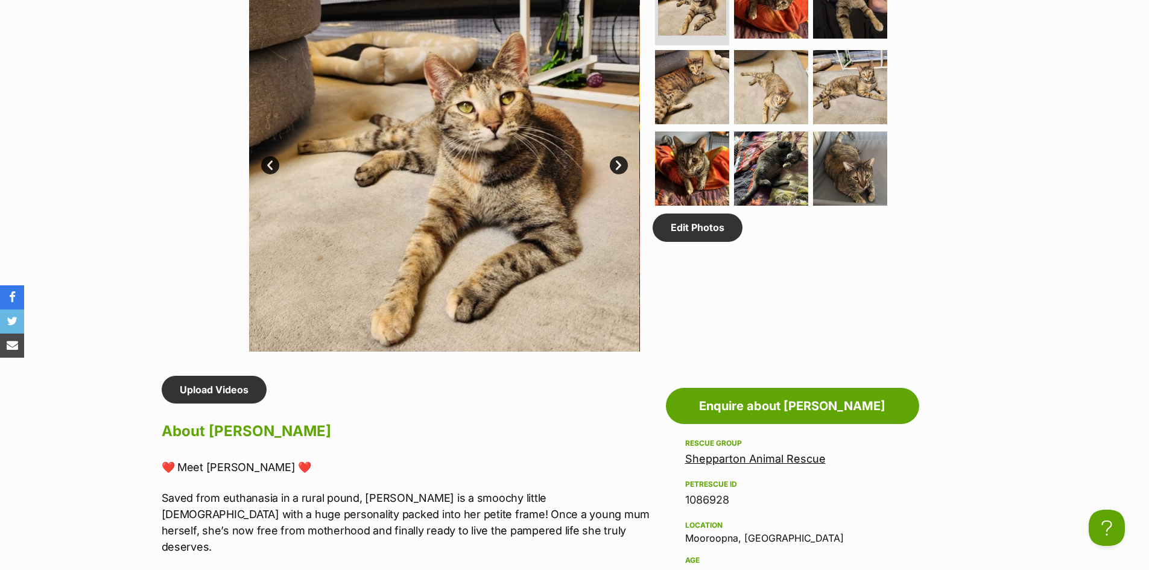
scroll to position [663, 0]
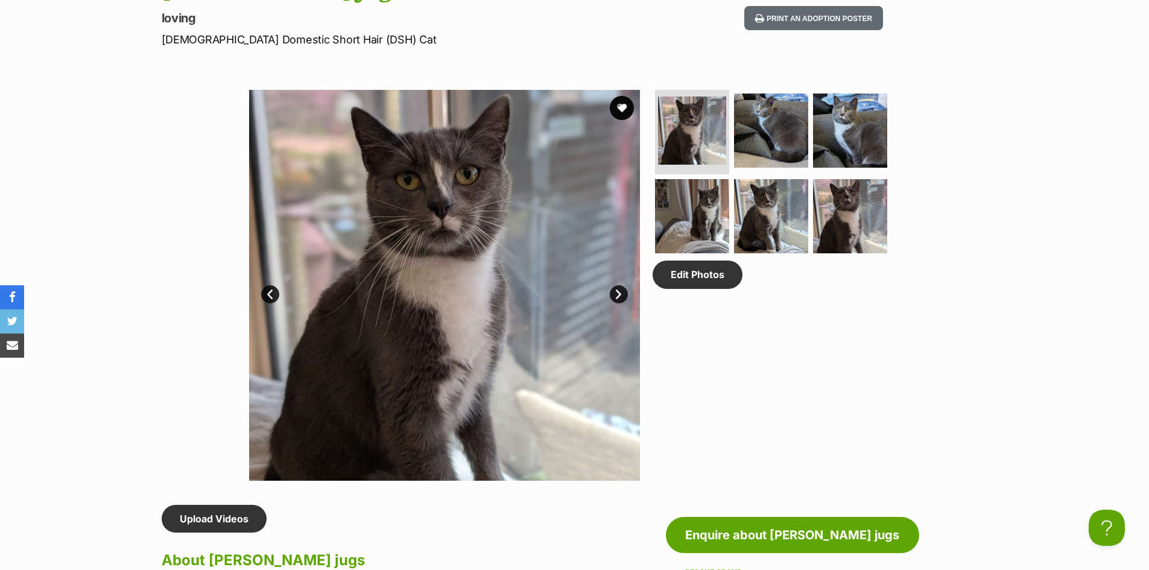
scroll to position [543, 0]
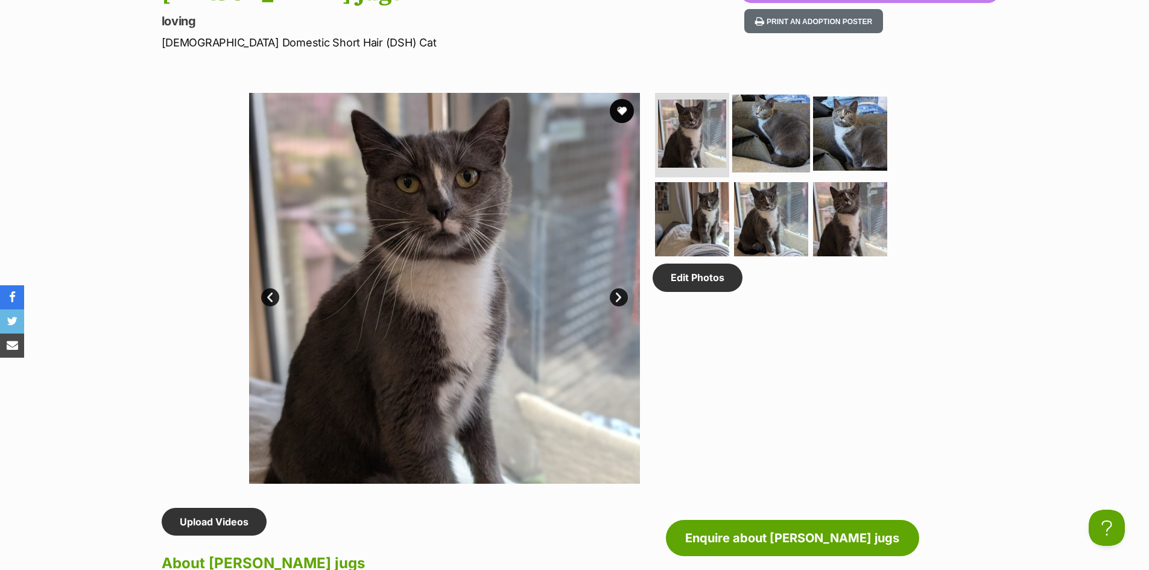
click at [770, 123] on img at bounding box center [771, 134] width 78 height 78
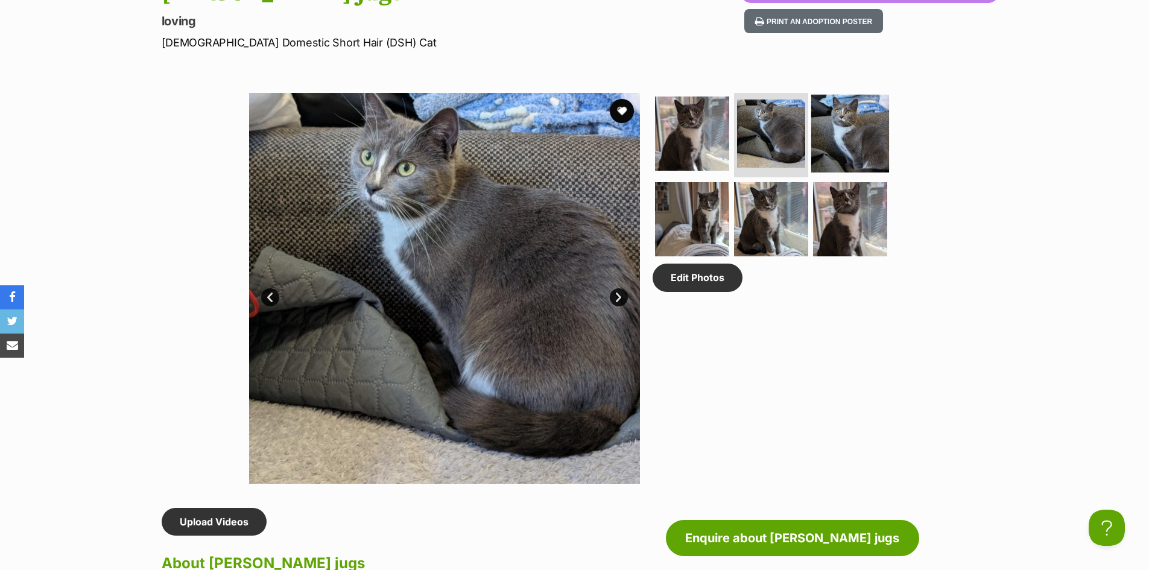
click at [852, 129] on img at bounding box center [850, 134] width 78 height 78
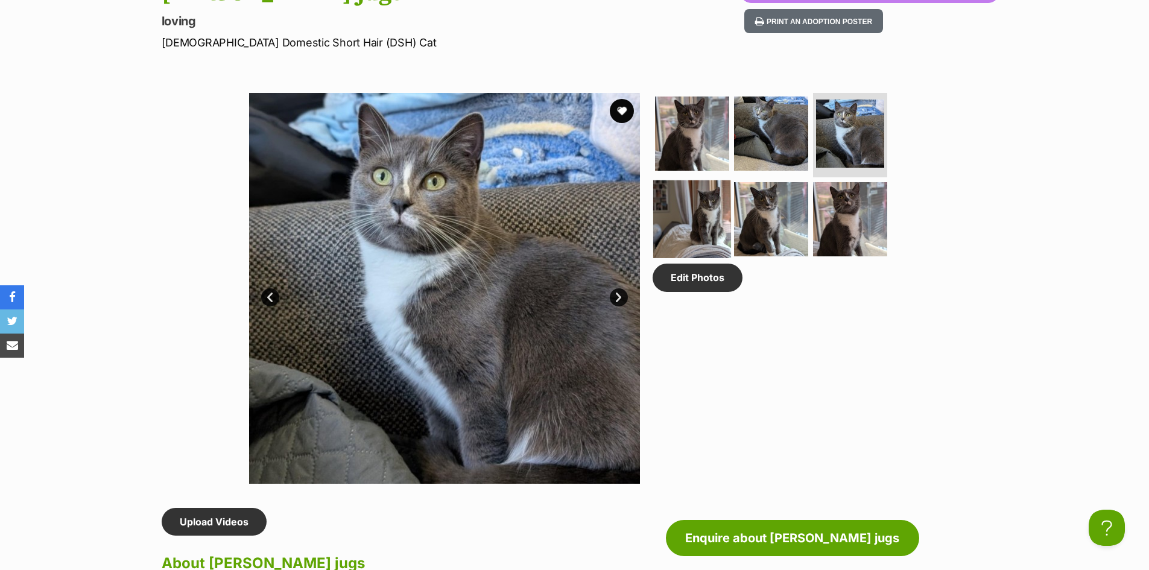
click at [677, 223] on img at bounding box center [692, 219] width 78 height 78
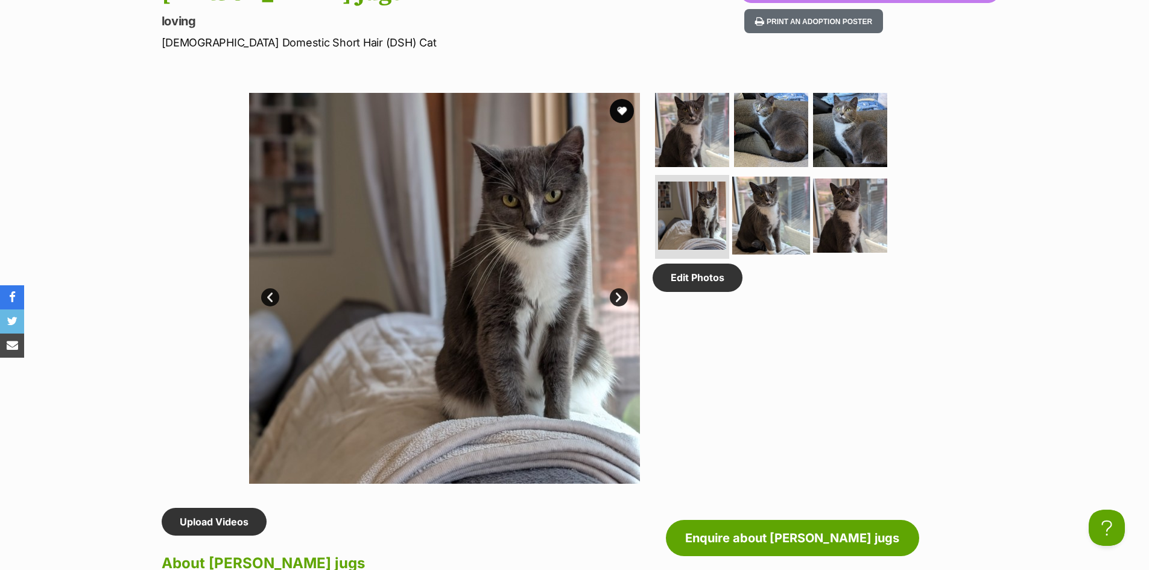
click at [752, 220] on img at bounding box center [771, 215] width 78 height 78
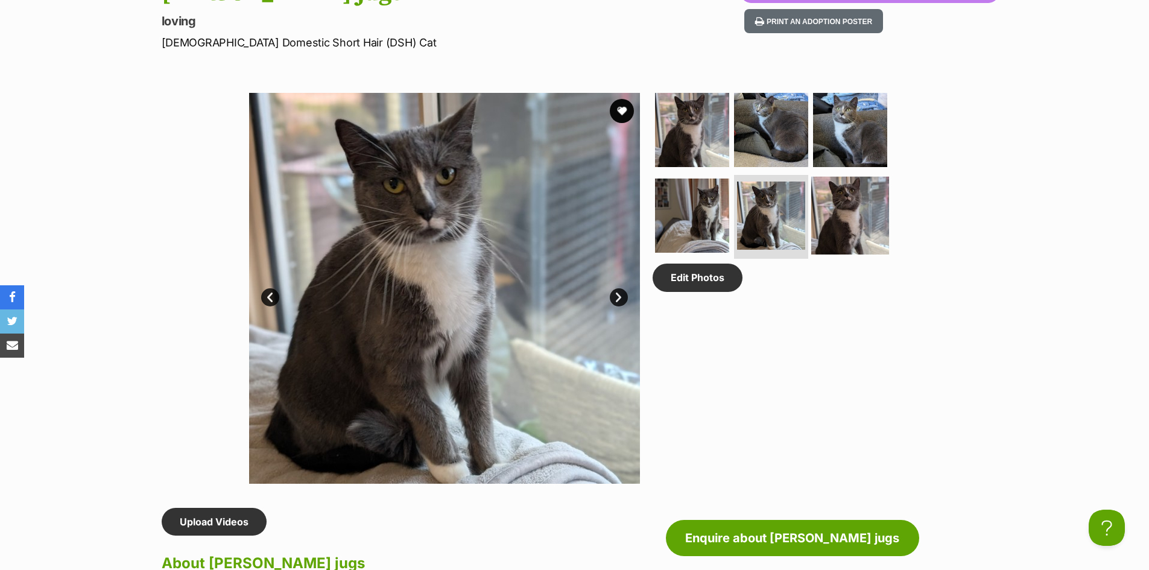
drag, startPoint x: 446, startPoint y: 268, endPoint x: 823, endPoint y: 209, distance: 381.6
click at [823, 209] on img at bounding box center [850, 215] width 78 height 78
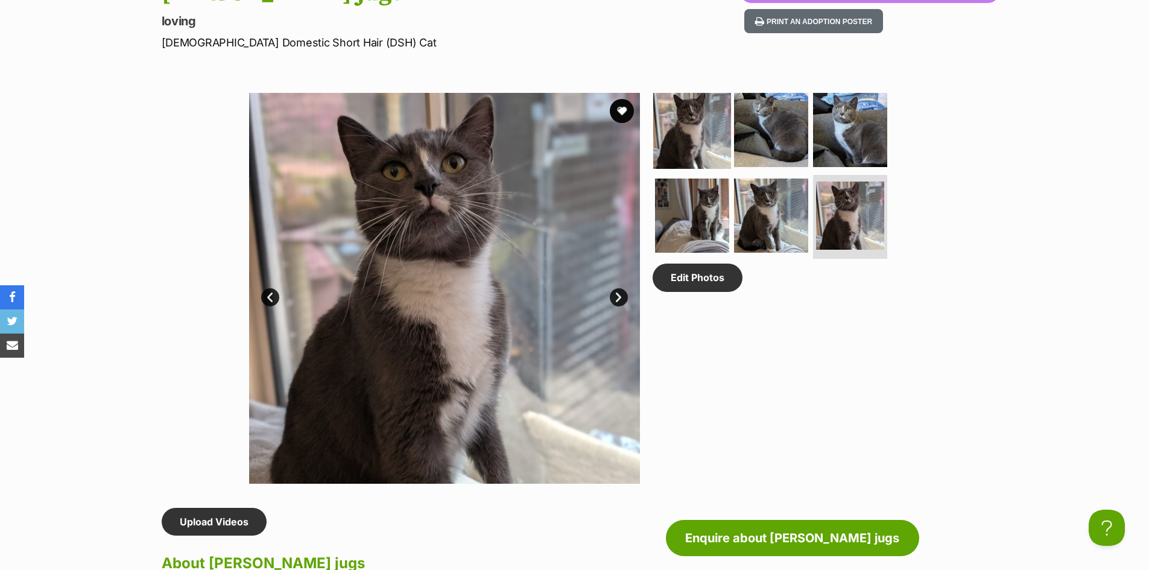
click at [705, 140] on img at bounding box center [692, 130] width 78 height 78
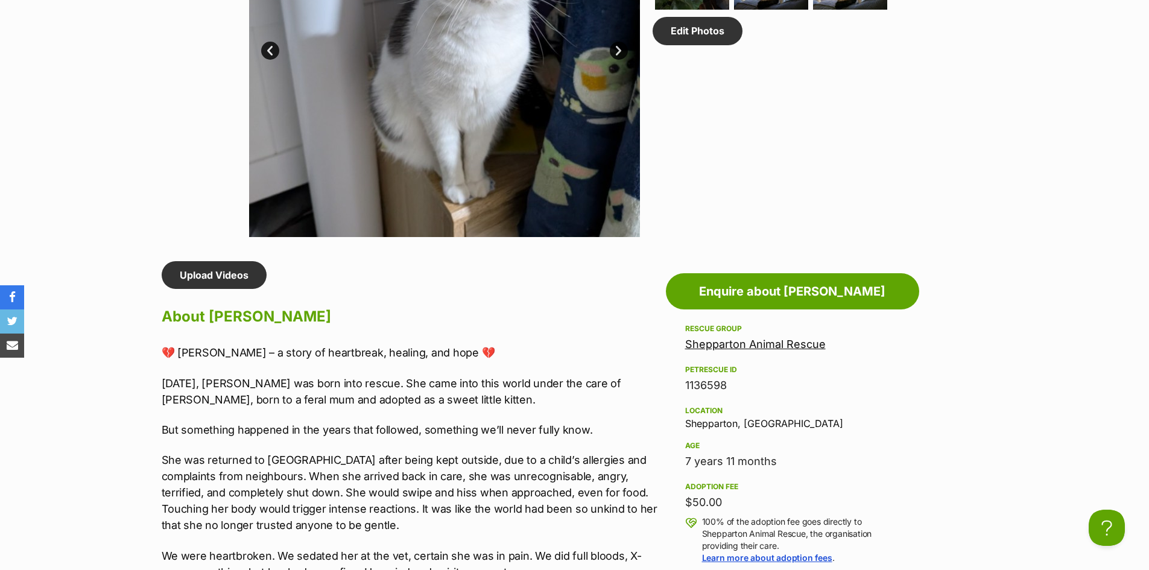
scroll to position [784, 0]
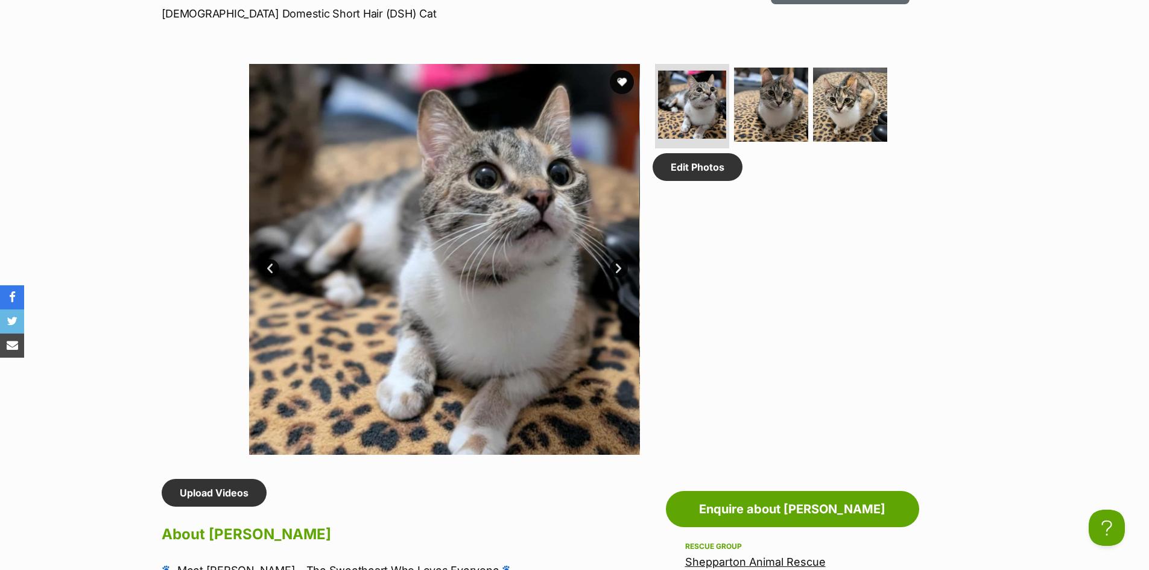
scroll to position [422, 0]
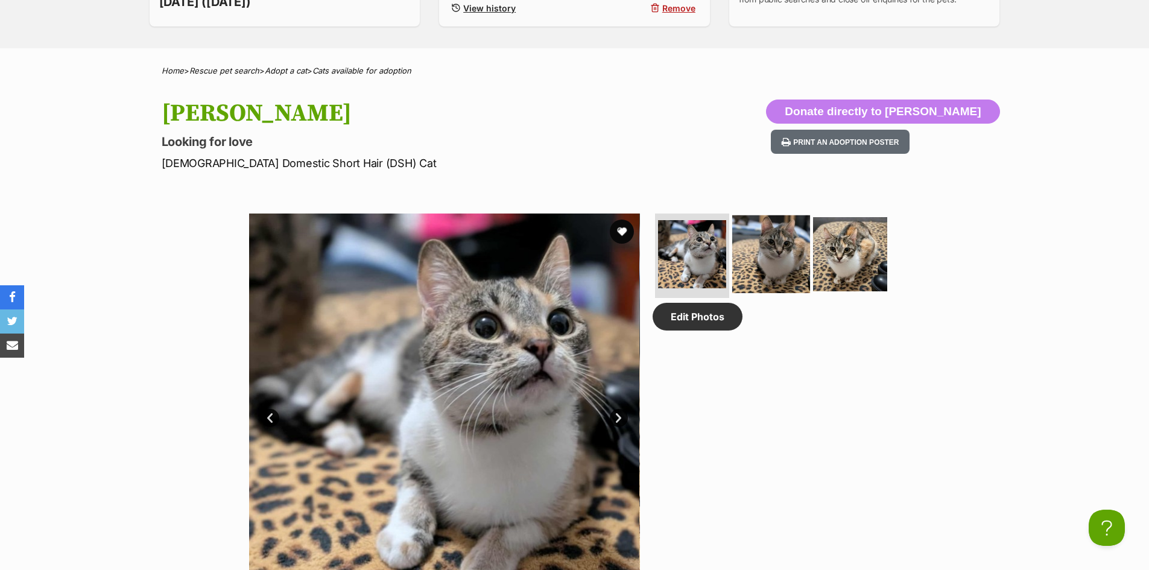
click at [776, 261] on img at bounding box center [771, 254] width 78 height 78
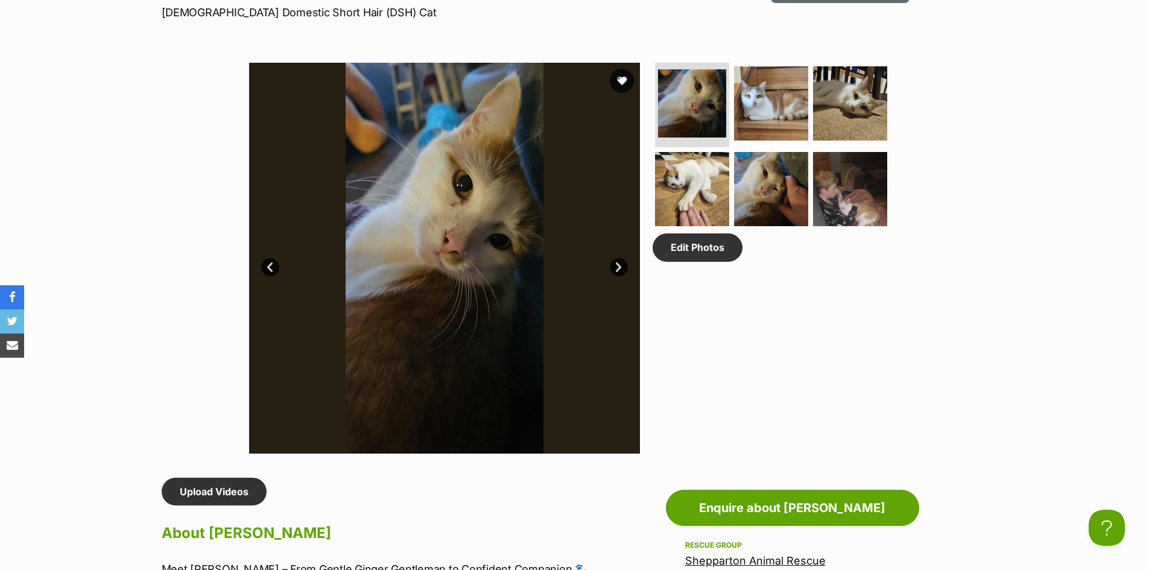
scroll to position [543, 0]
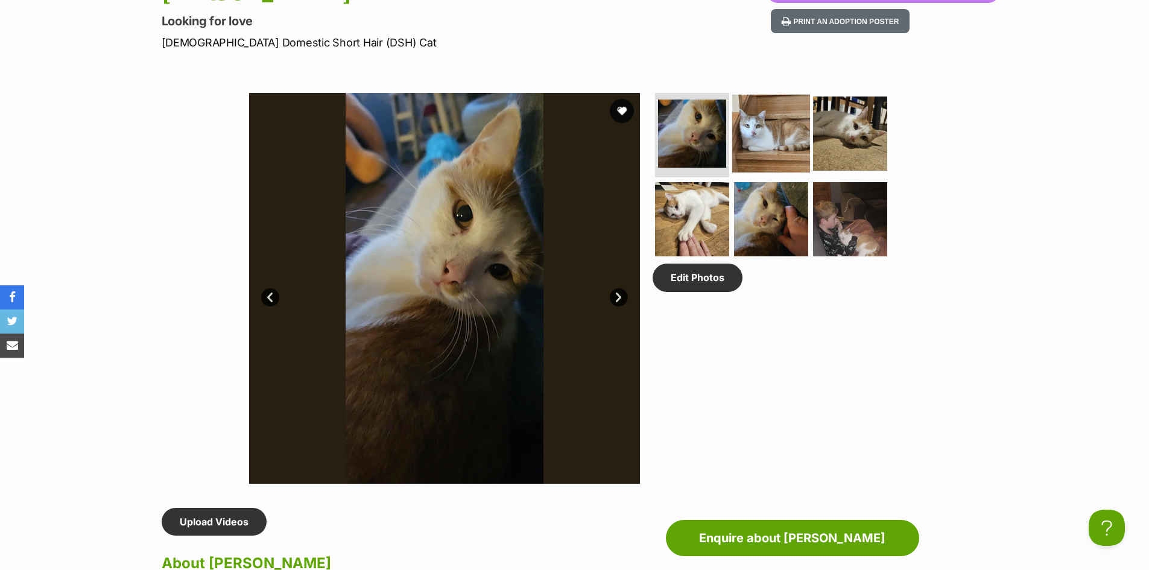
click at [752, 123] on img at bounding box center [771, 134] width 78 height 78
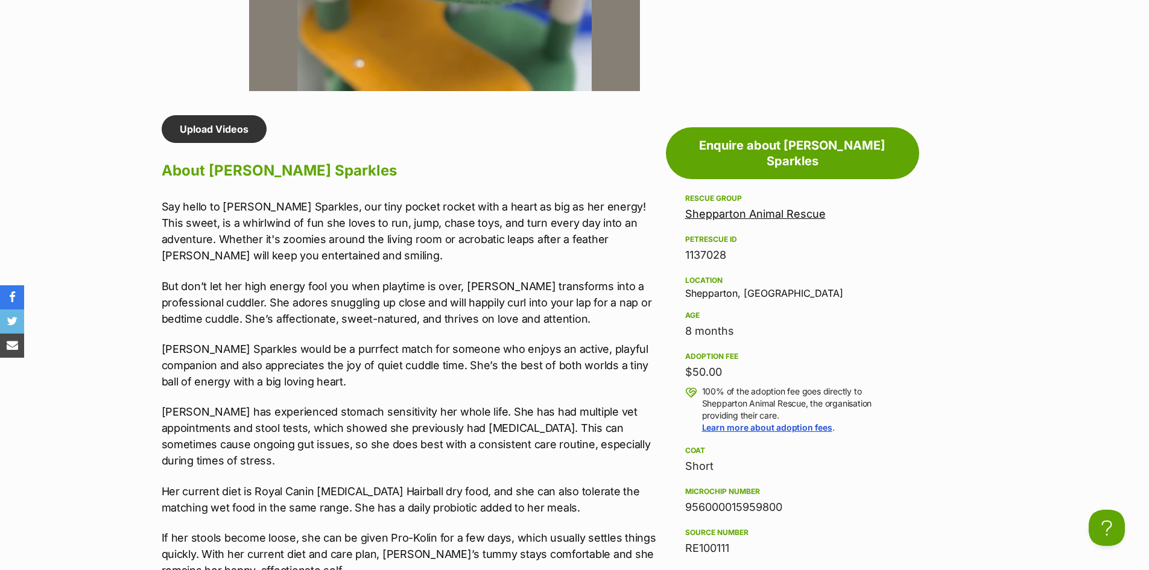
scroll to position [905, 0]
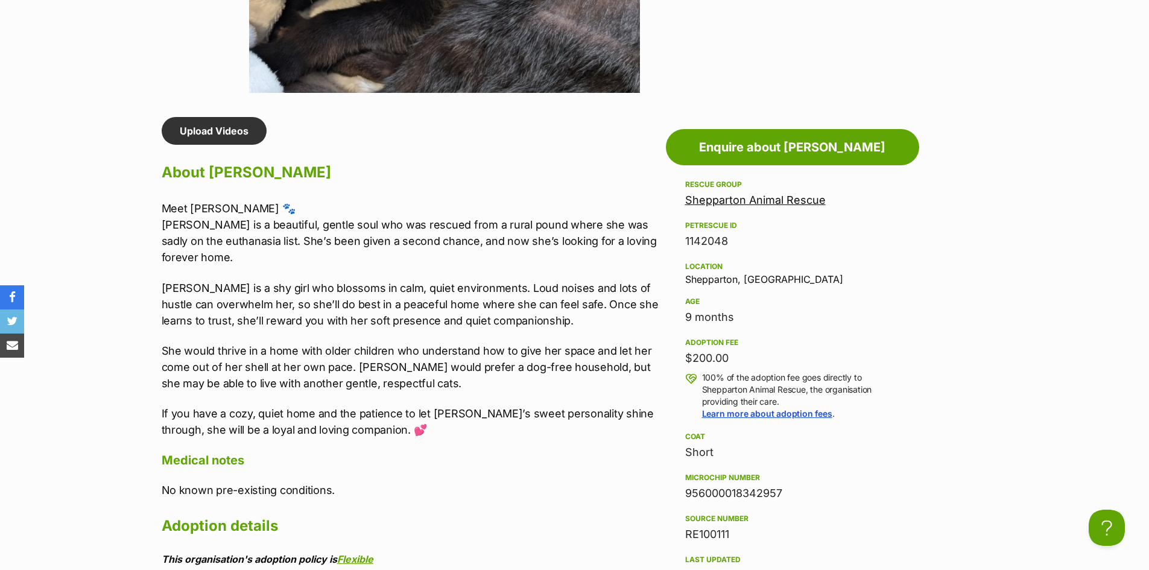
scroll to position [965, 0]
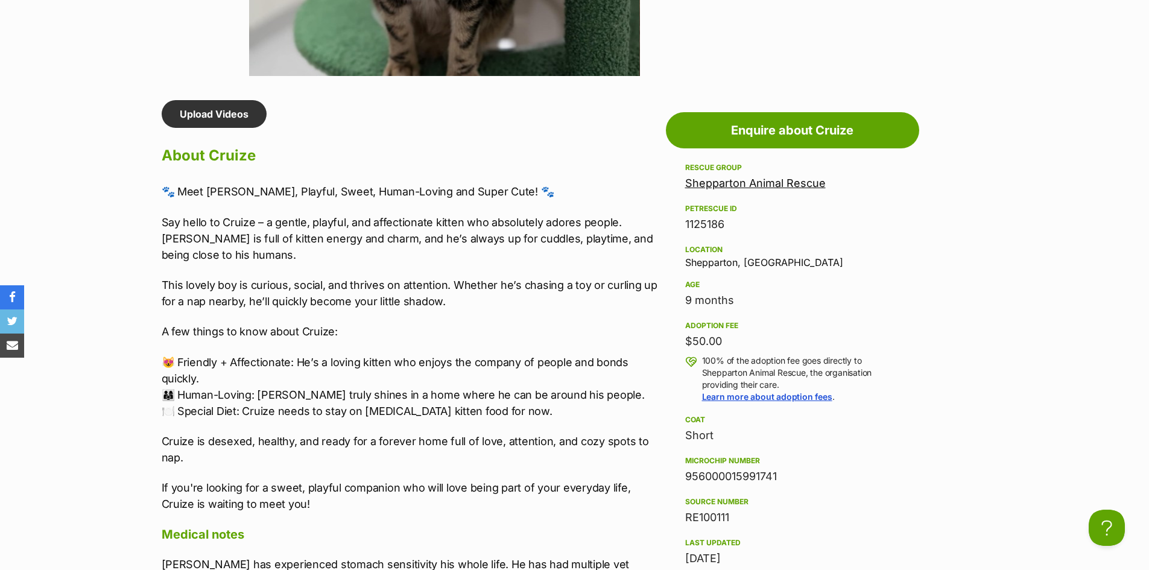
scroll to position [1025, 0]
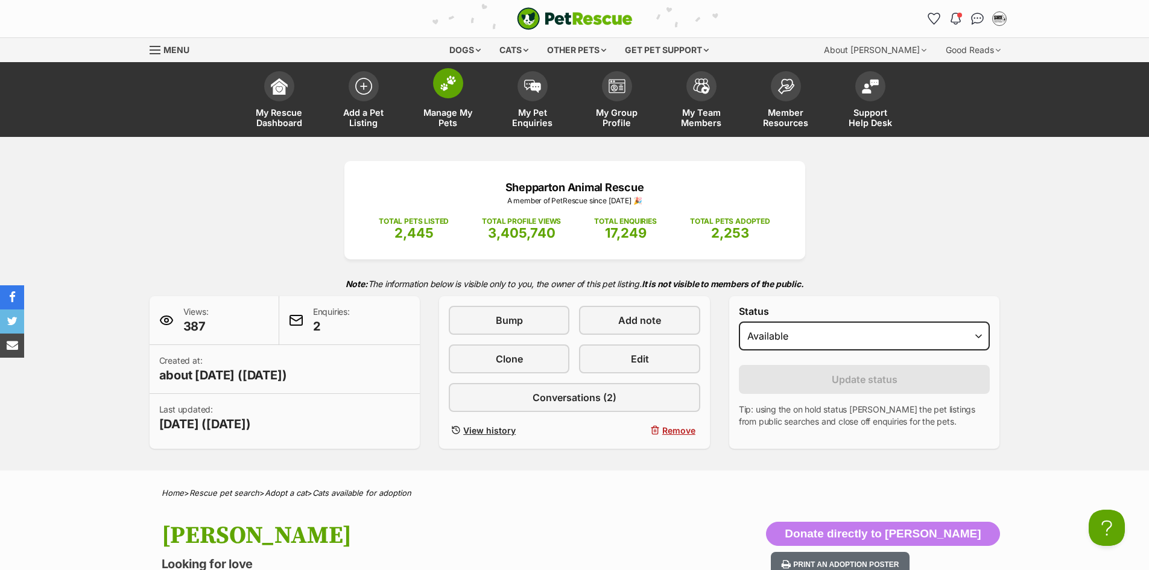
click at [442, 104] on link "Manage My Pets" at bounding box center [448, 101] width 84 height 72
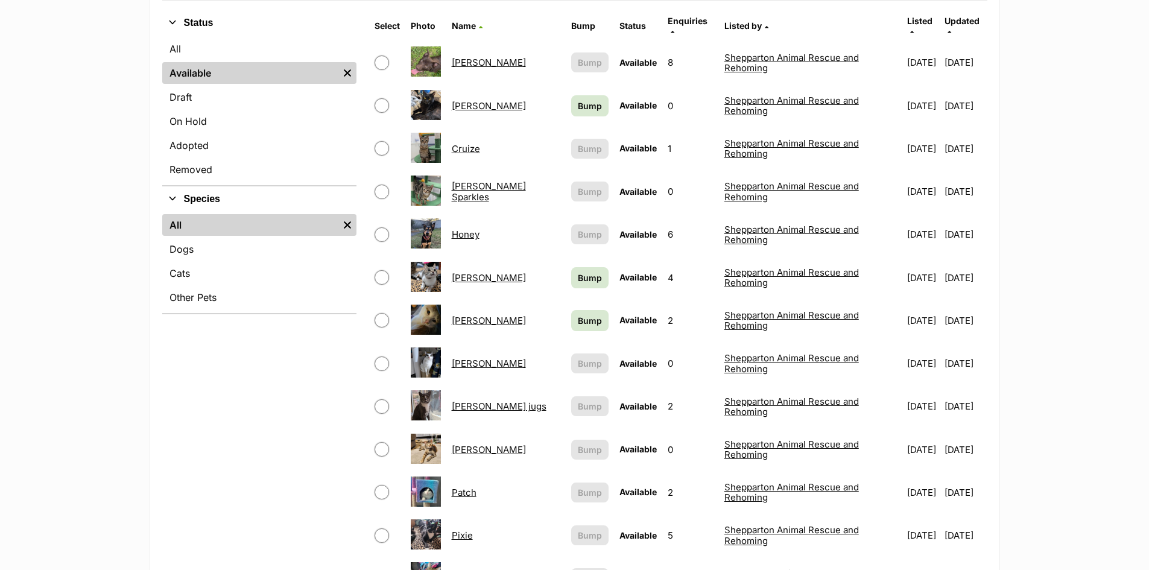
scroll to position [362, 0]
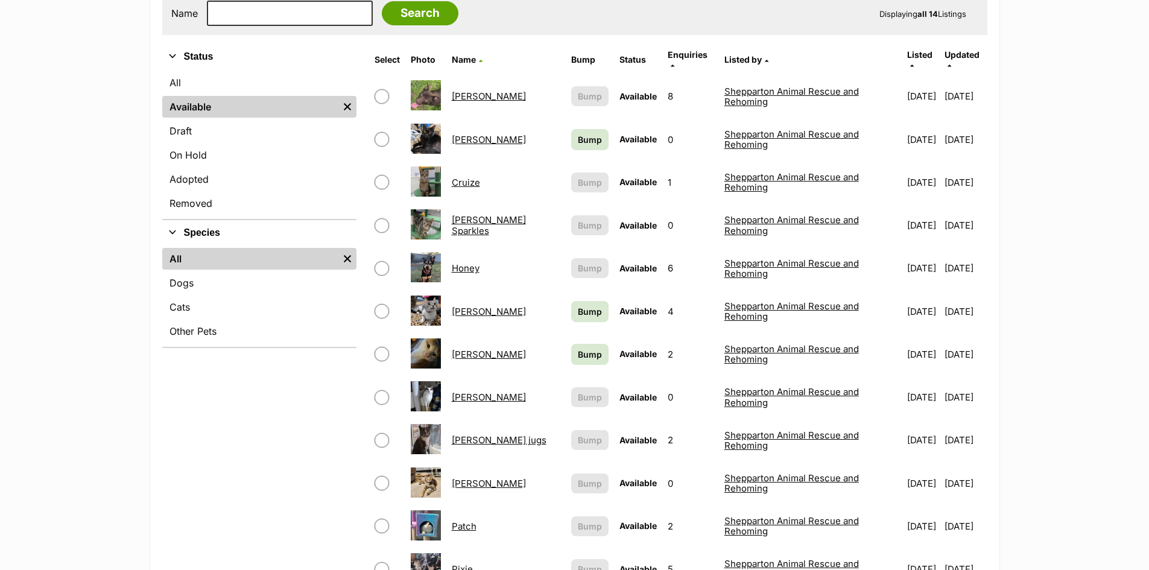
click at [475, 177] on link "Cruize" at bounding box center [466, 182] width 28 height 11
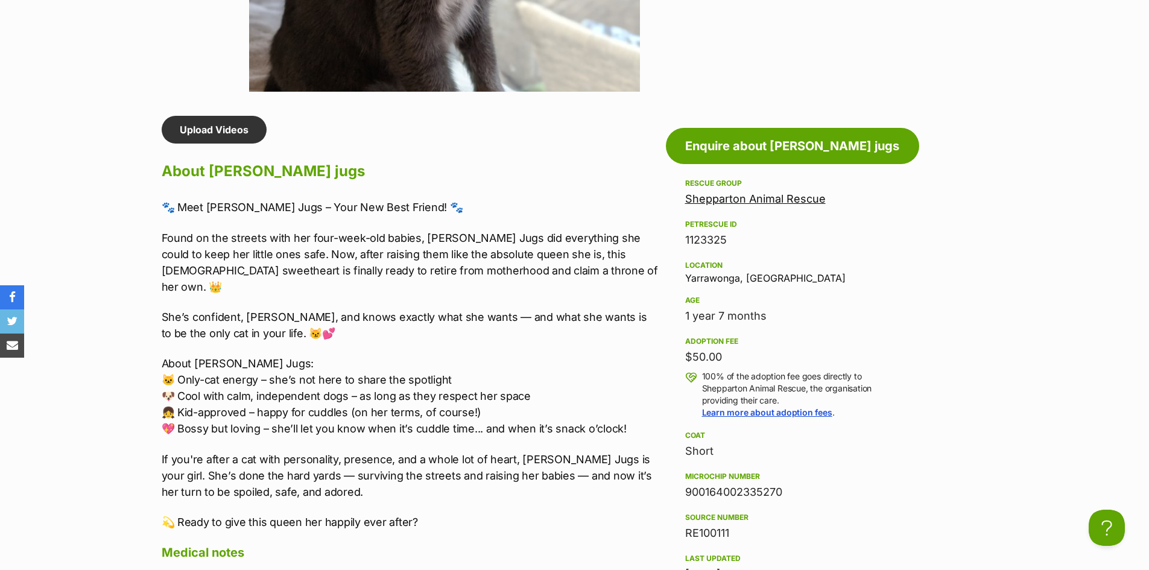
scroll to position [965, 0]
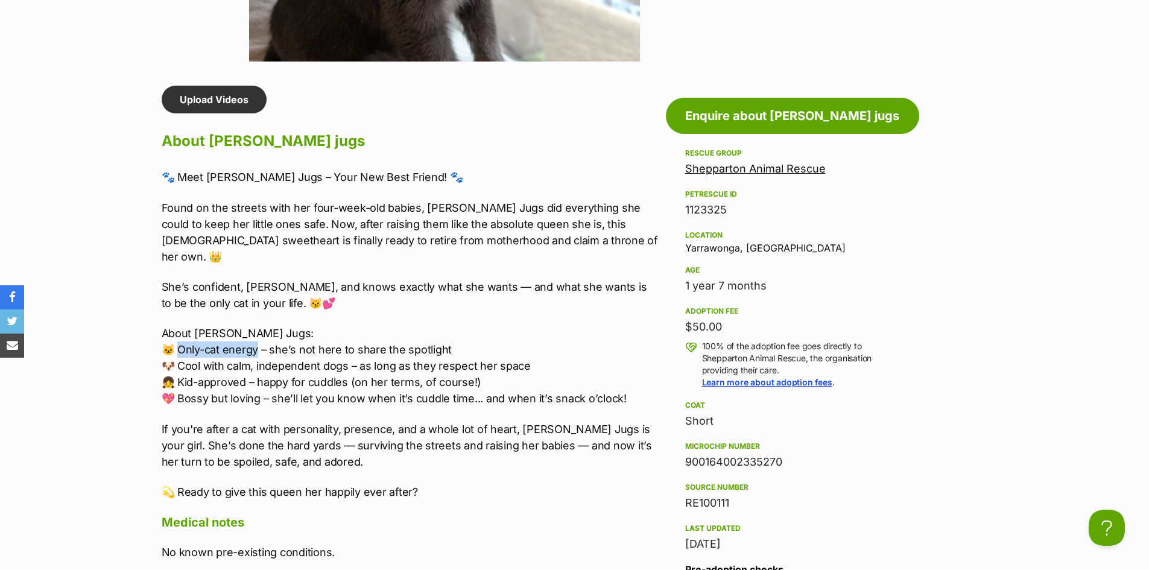
drag, startPoint x: 259, startPoint y: 335, endPoint x: 182, endPoint y: 336, distance: 77.2
click at [182, 336] on p "About Mumma Jugs: 🐱 Only-cat energy – she’s not here to share the spotlight 🐶 C…" at bounding box center [411, 365] width 498 height 81
copy p "nly-cat energy"
drag, startPoint x: 180, startPoint y: 366, endPoint x: 245, endPoint y: 372, distance: 64.8
click at [245, 372] on p "About Mumma Jugs: 🐱 Only-cat energy – she’s not here to share the spotlight 🐶 C…" at bounding box center [411, 365] width 498 height 81
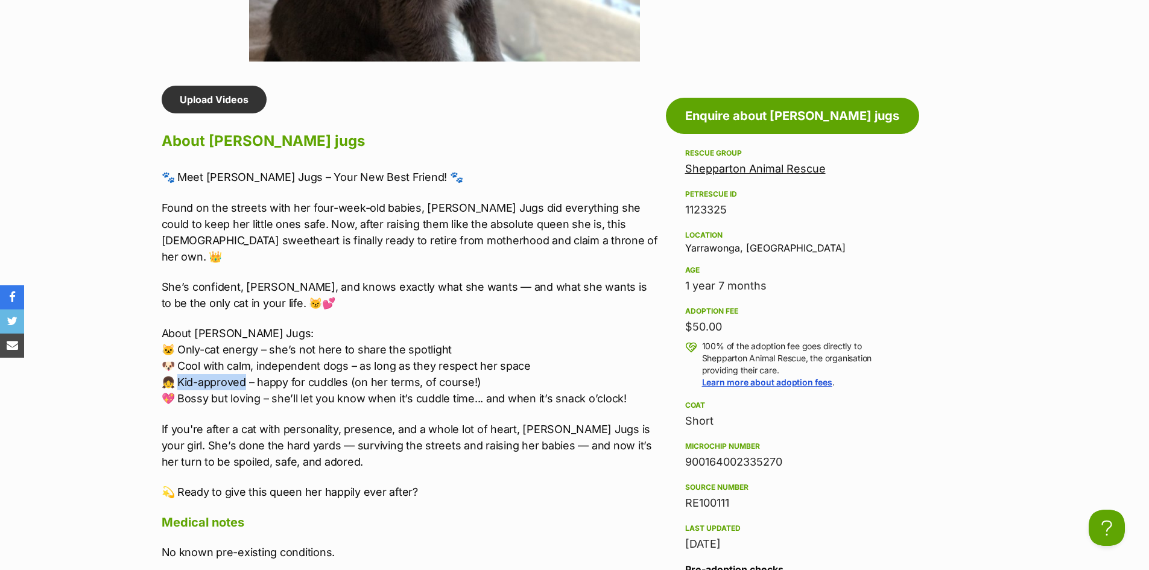
copy p "id-approved"
drag, startPoint x: 178, startPoint y: 382, endPoint x: 259, endPoint y: 387, distance: 80.9
click at [259, 387] on p "About Mumma Jugs: 🐱 Only-cat energy – she’s not here to share the spotlight 🐶 C…" at bounding box center [411, 365] width 498 height 81
copy p "ossy but loving"
click at [249, 371] on p "About Mumma Jugs: 🐱 Only-cat energy – she’s not here to share the spotlight 🐶 C…" at bounding box center [411, 365] width 498 height 81
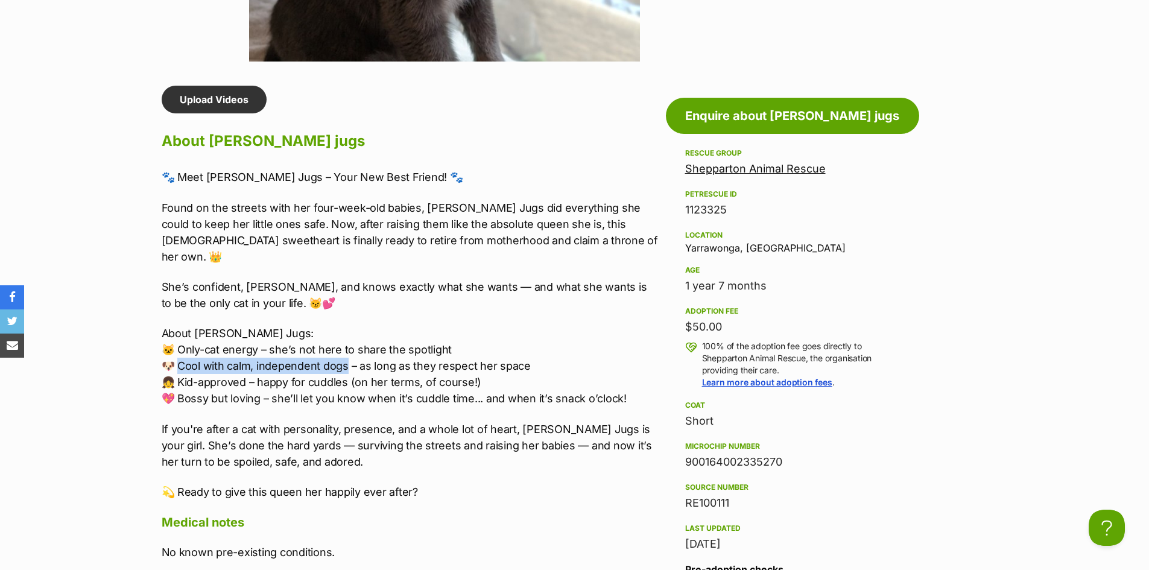
drag, startPoint x: 347, startPoint y: 352, endPoint x: 180, endPoint y: 353, distance: 167.7
click at [180, 353] on p "About Mumma Jugs: 🐱 Only-cat energy – she’s not here to share the spotlight 🐶 C…" at bounding box center [411, 365] width 498 height 81
copy p "ool with calm, independent dogs"
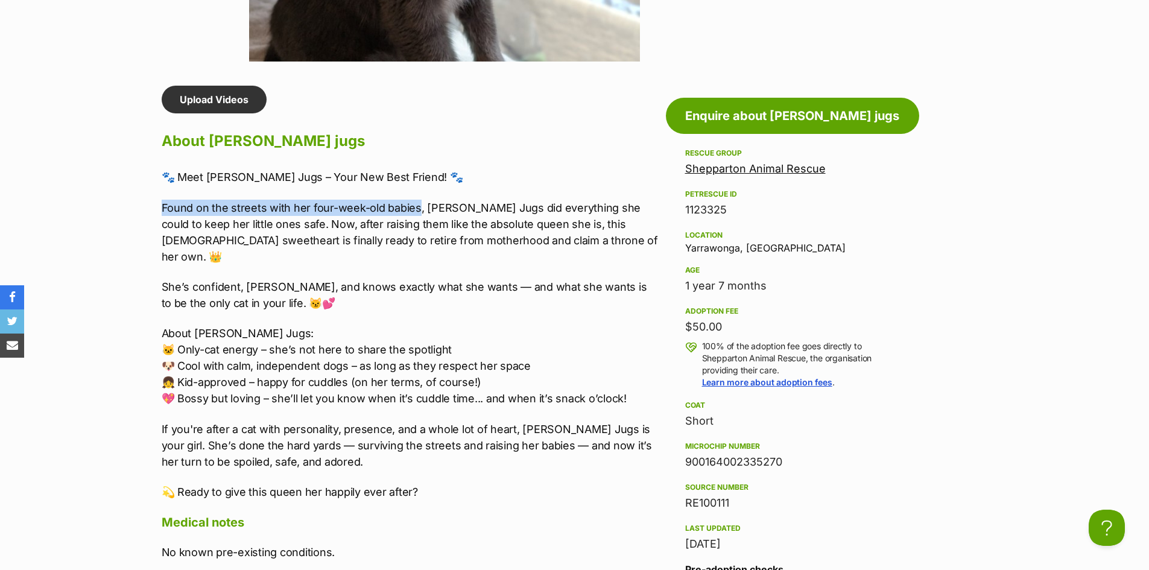
drag, startPoint x: 162, startPoint y: 208, endPoint x: 417, endPoint y: 211, distance: 255.2
click at [417, 211] on p "Found on the streets with her four-week-old babies, Mumma Jugs did everything s…" at bounding box center [411, 232] width 498 height 65
copy p "Found on the streets with her four-week-old babies"
click at [354, 287] on p "She’s confident, sassy, and knows exactly what she wants — and what she wants i…" at bounding box center [411, 295] width 498 height 33
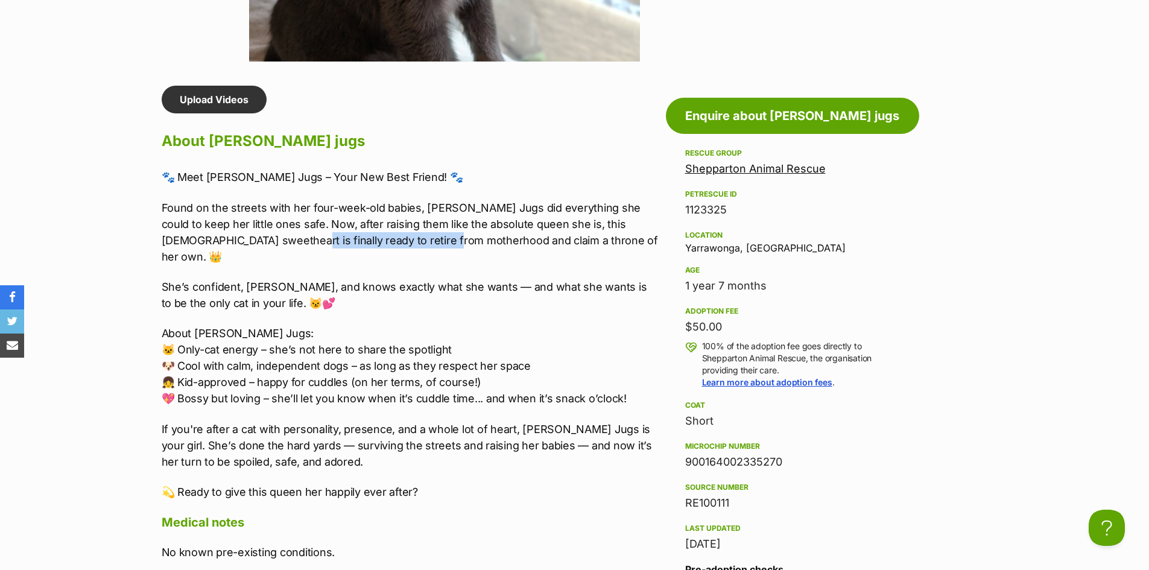
drag, startPoint x: 265, startPoint y: 242, endPoint x: 421, endPoint y: 234, distance: 156.5
click at [421, 234] on p "Found on the streets with her four-week-old babies, Mumma Jugs did everything s…" at bounding box center [411, 232] width 498 height 65
click at [499, 260] on div "🐾 Meet Mumma Jugs – Your New Best Friend! 🐾 Found on the streets with her four-…" at bounding box center [411, 334] width 498 height 331
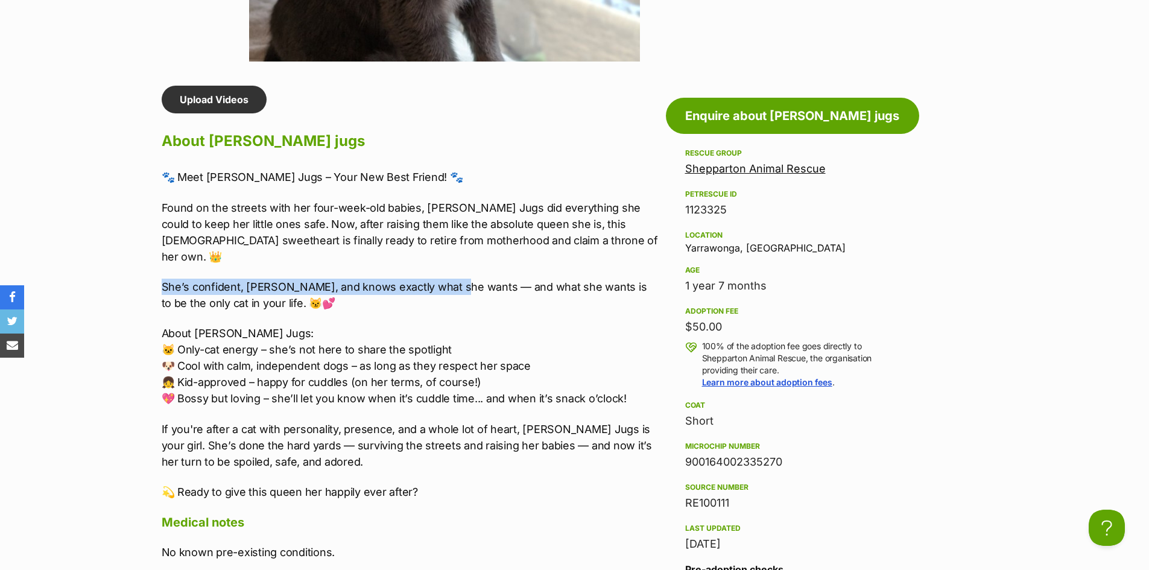
drag, startPoint x: 162, startPoint y: 268, endPoint x: 452, endPoint y: 274, distance: 289.6
click at [452, 279] on p "She’s confident, sassy, and knows exactly what she wants — and what she wants i…" at bounding box center [411, 295] width 498 height 33
click at [364, 279] on p "She’s confident, sassy, and knows exactly what she wants — and what she wants i…" at bounding box center [411, 295] width 498 height 33
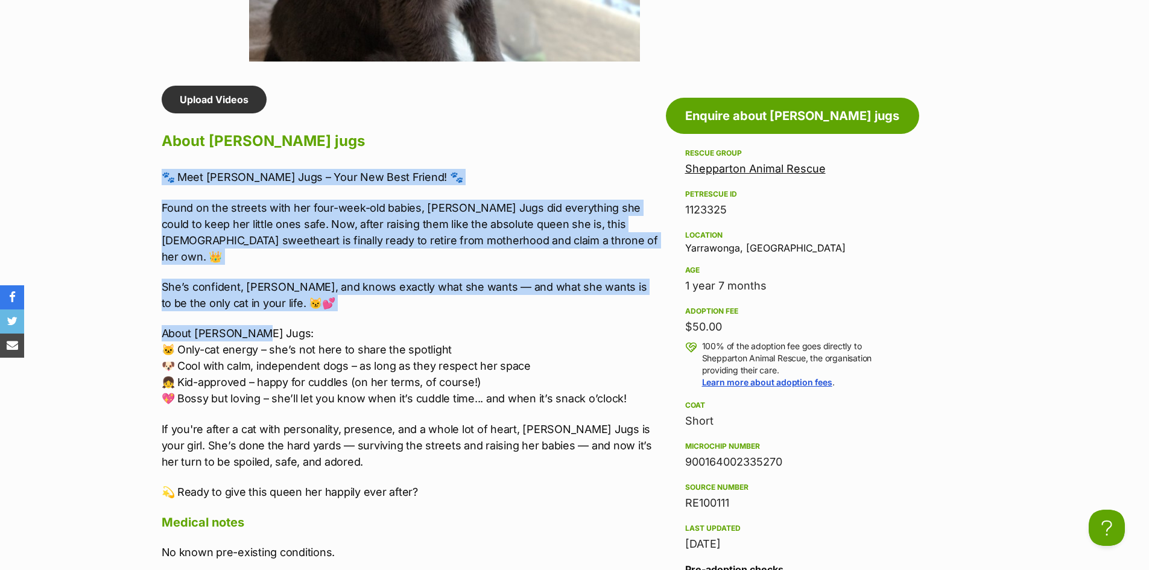
drag, startPoint x: 162, startPoint y: 174, endPoint x: 303, endPoint y: 312, distance: 197.5
click at [303, 312] on div "🐾 Meet Mumma Jugs – Your New Best Friend! 🐾 Found on the streets with her four-…" at bounding box center [411, 334] width 498 height 331
click at [337, 238] on p "Found on the streets with her four-week-old babies, Mumma Jugs did everything s…" at bounding box center [411, 232] width 498 height 65
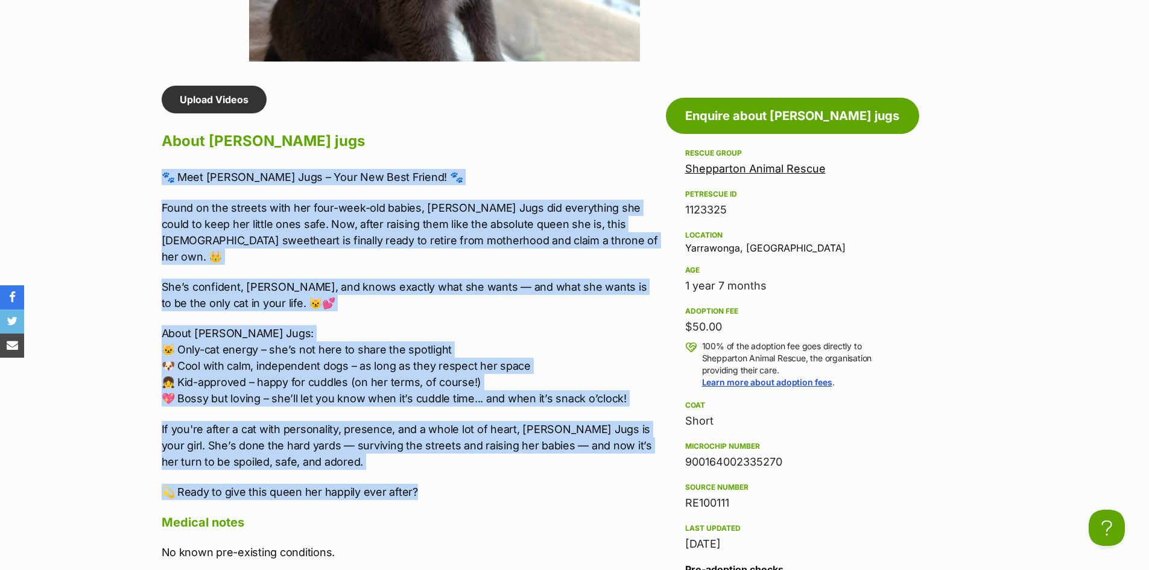
drag, startPoint x: 456, startPoint y: 470, endPoint x: 147, endPoint y: 174, distance: 427.9
copy div "🐾 Meet Mumma Jugs – Your New Best Friend! 🐾 Found on the streets with her four-…"
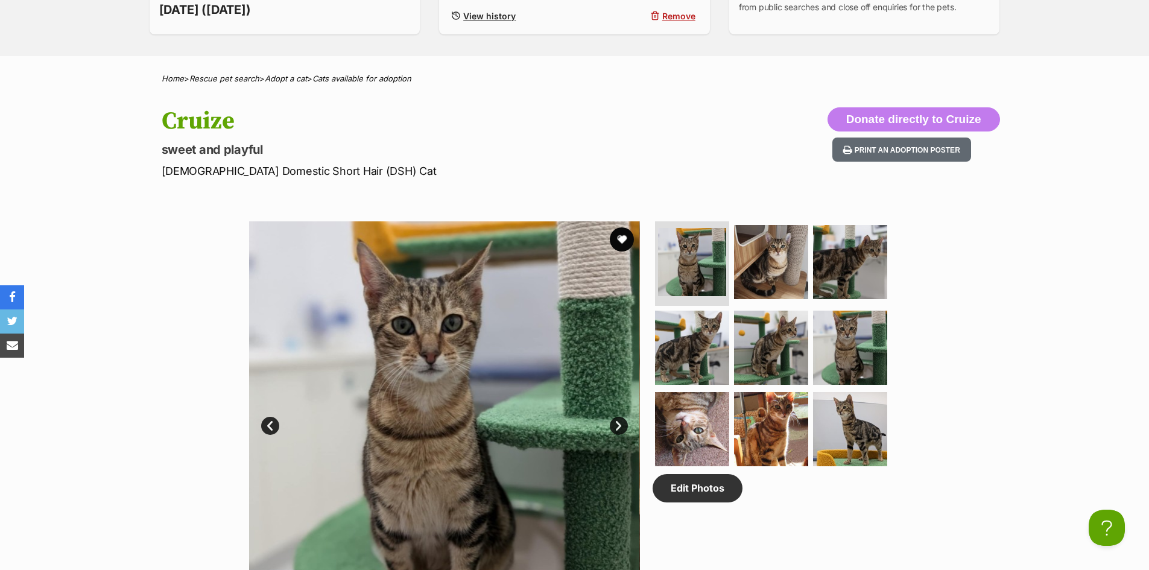
scroll to position [483, 0]
